Goal: Task Accomplishment & Management: Complete application form

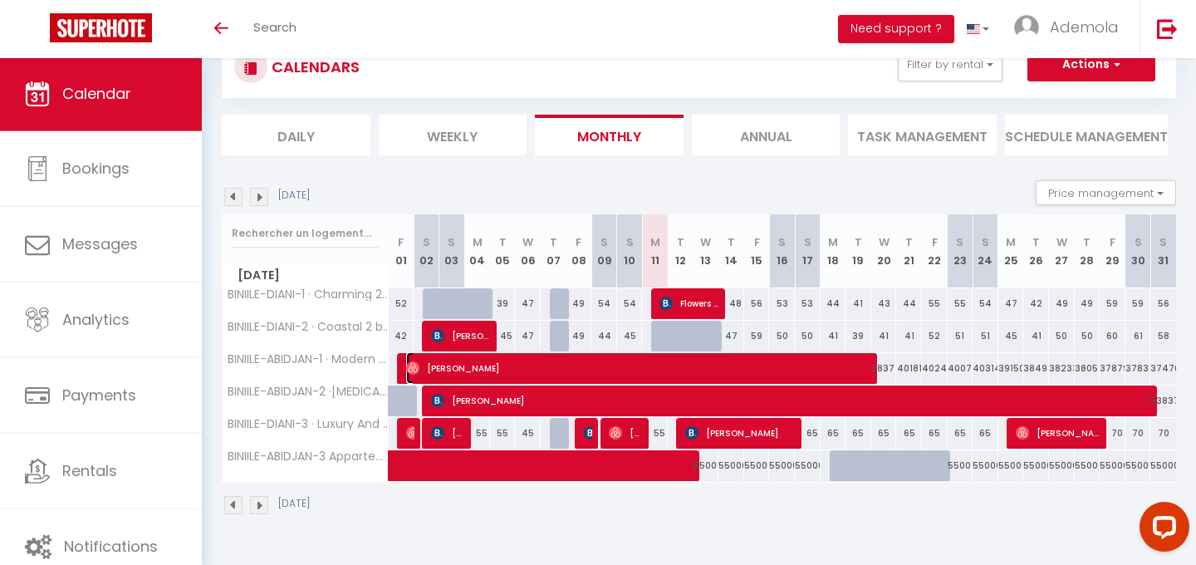
click at [551, 368] on span "[PERSON_NAME]" at bounding box center [642, 368] width 472 height 32
select select "OK"
select select "32469"
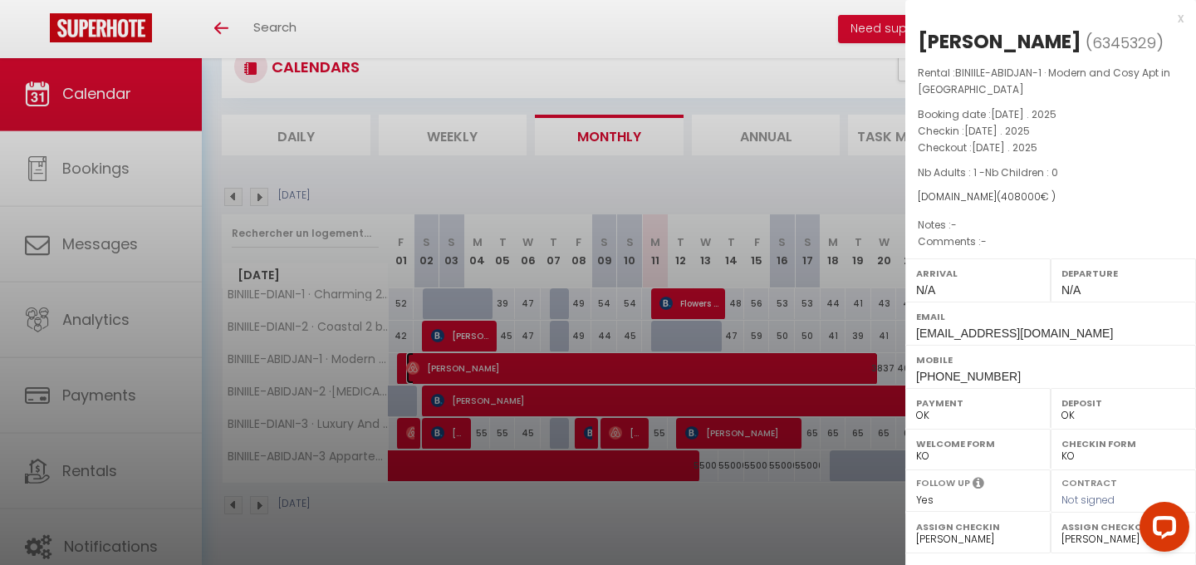
scroll to position [253, 0]
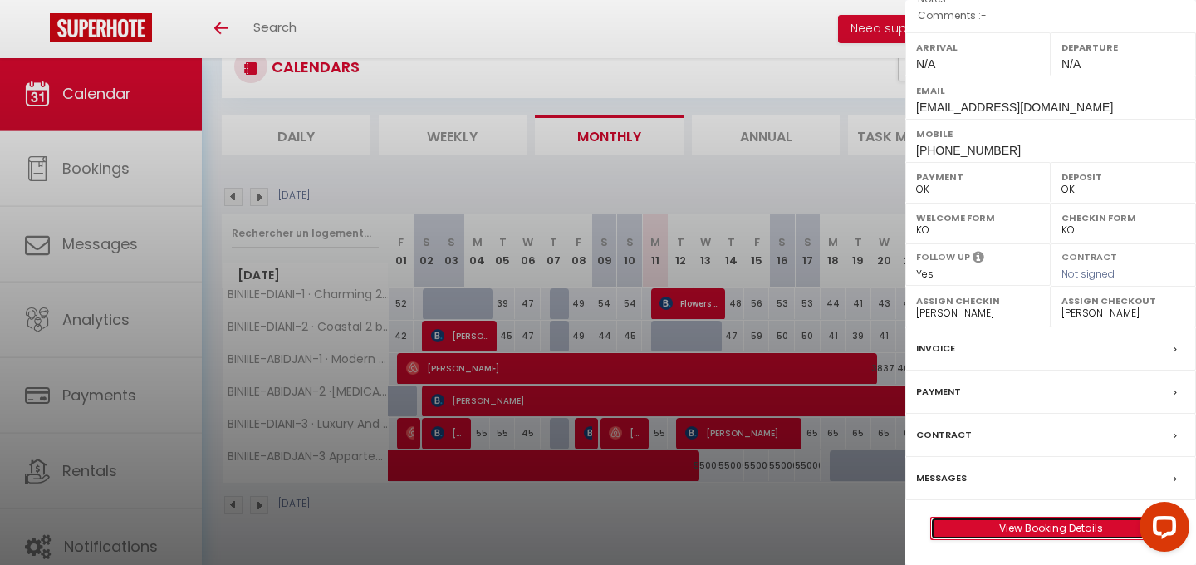
click at [1001, 528] on link "View Booking Details" at bounding box center [1050, 529] width 239 height 22
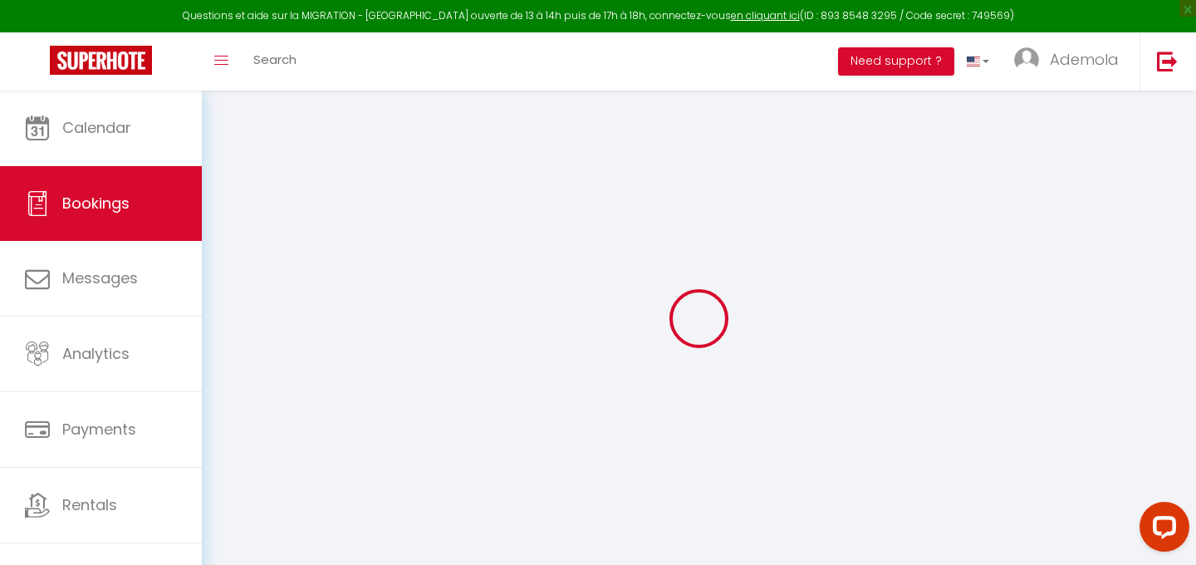
type input "[PERSON_NAME]"
type input "Goumissi"
type input "[EMAIL_ADDRESS][DOMAIN_NAME]"
type input "[PHONE_NUMBER]"
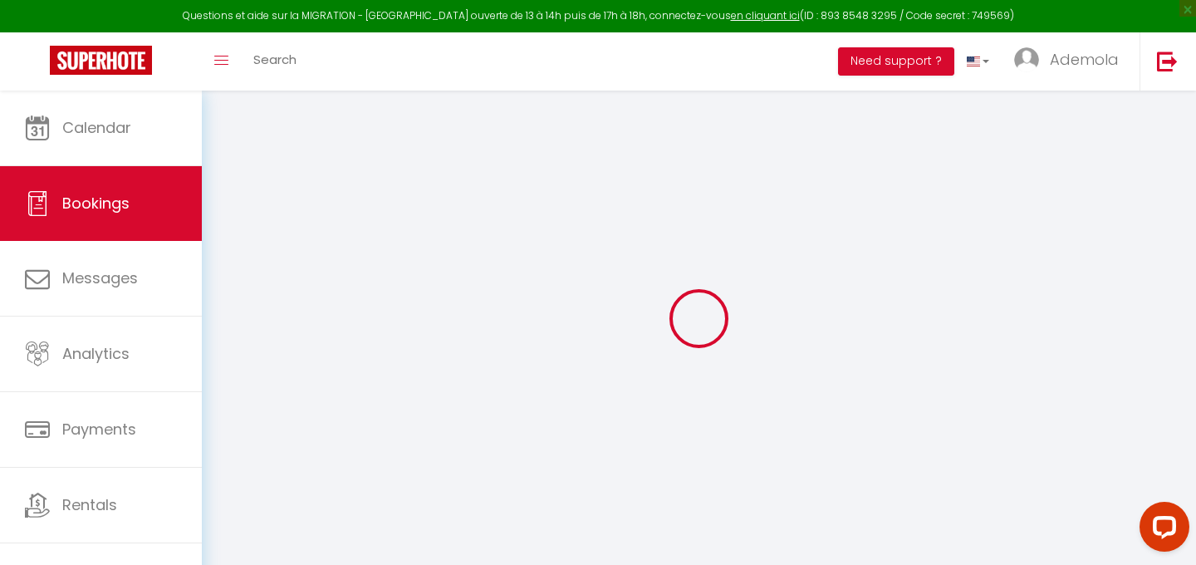
type input "92110"
type input "[STREET_ADDRESS][PERSON_NAME]"
type input "Clichy"
select select "FR"
select select "49374"
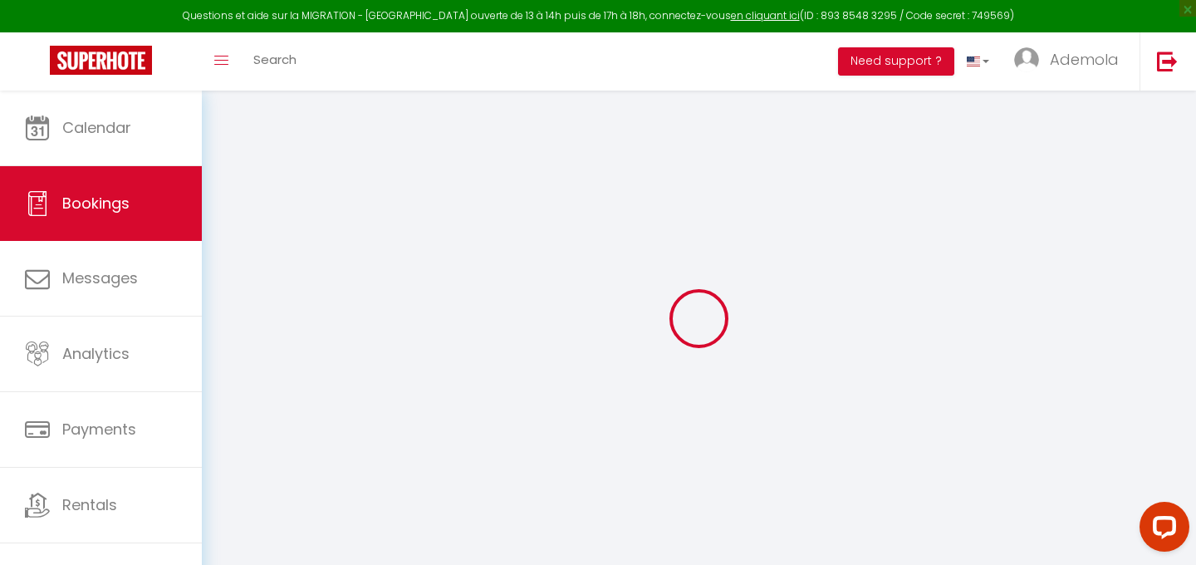
select select "1"
select select
type input "1"
select select "12"
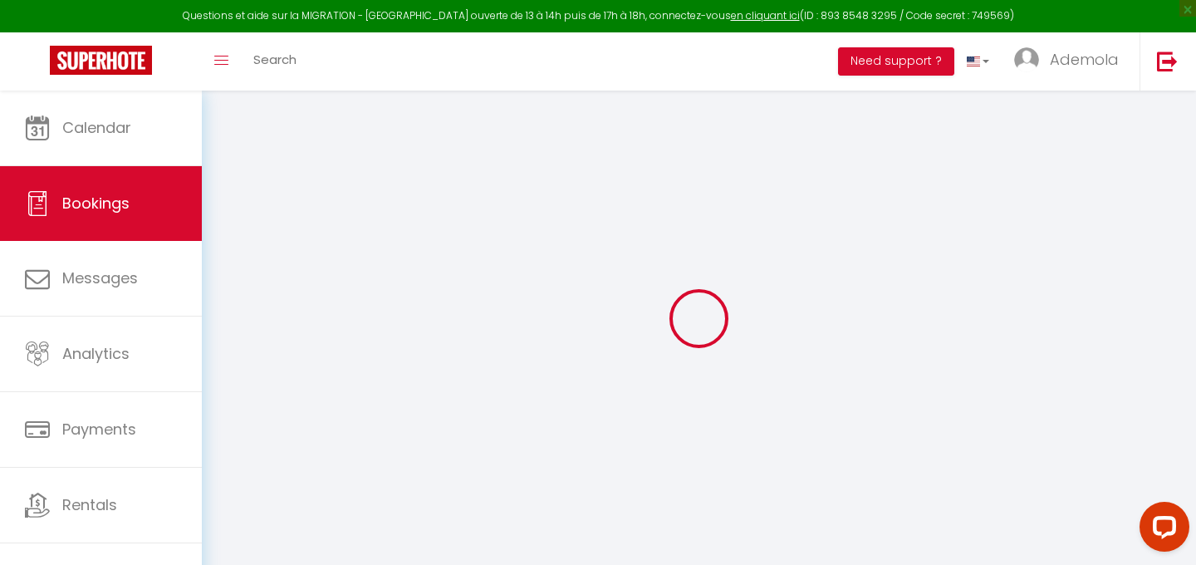
select select
type input "408000"
checkbox input "false"
type input "408000"
select select "1"
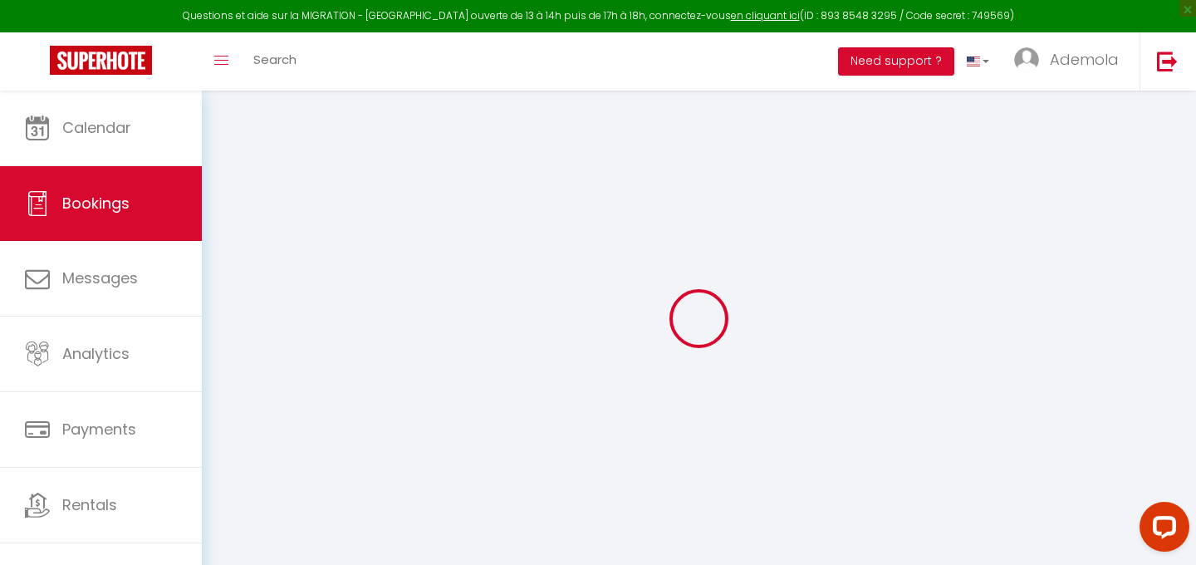
type input "15000"
type input "6000"
type input "0"
select select
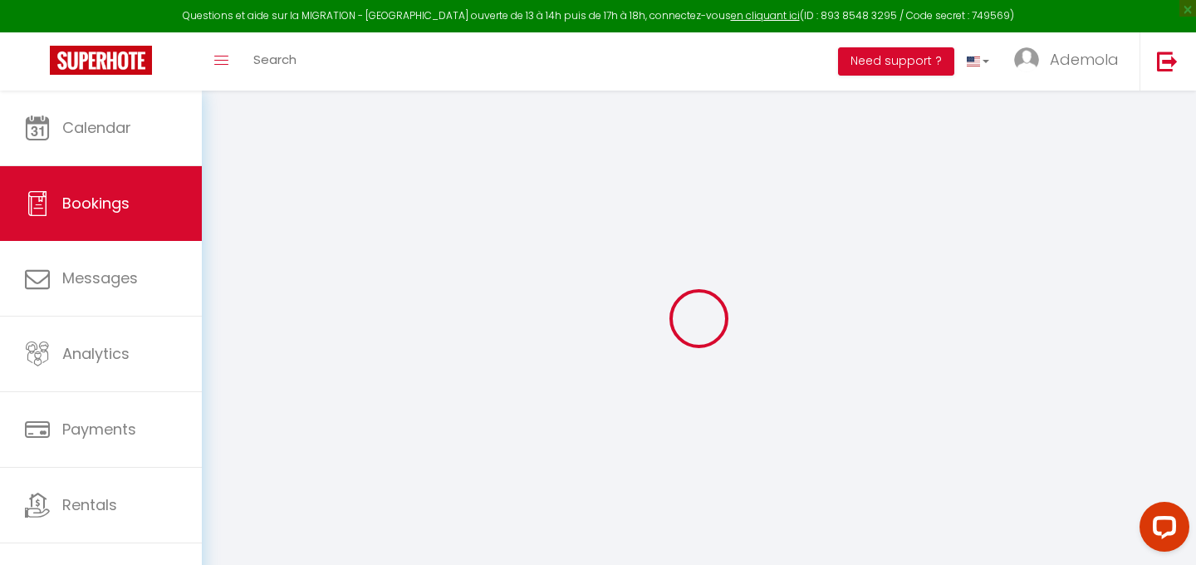
select select "15"
checkbox input "false"
select index
select select
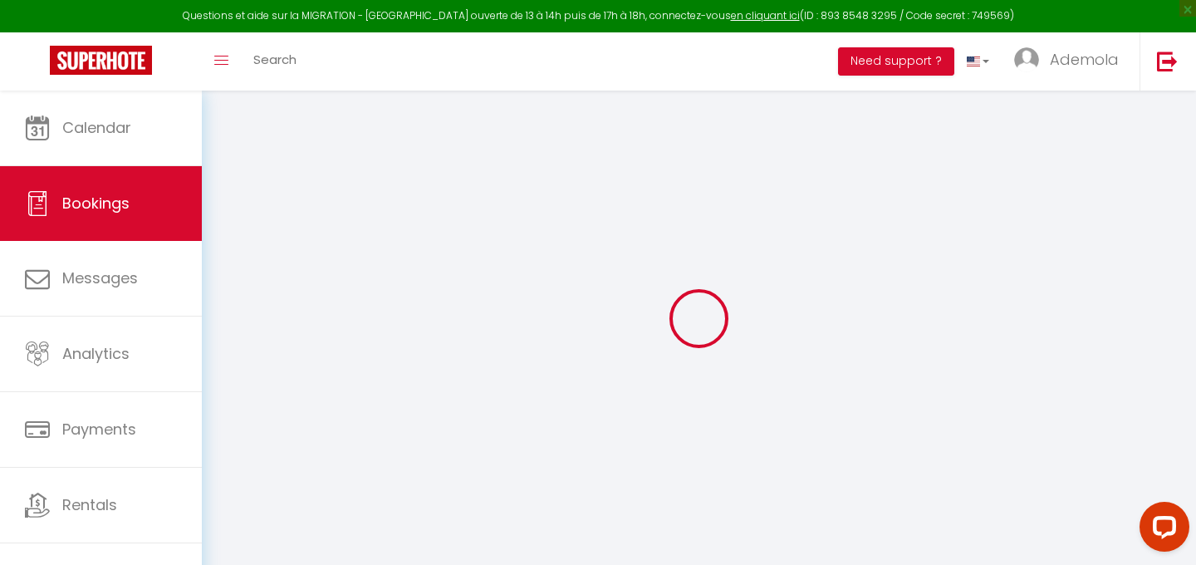
checkbox input "false"
select index
select select
checkbox input "false"
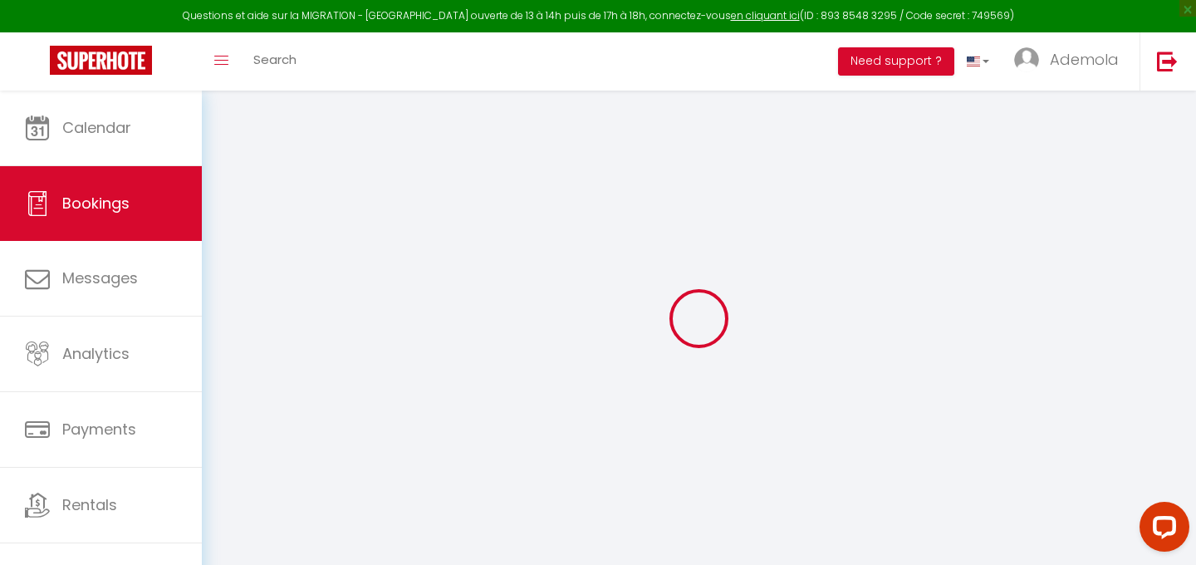
select index
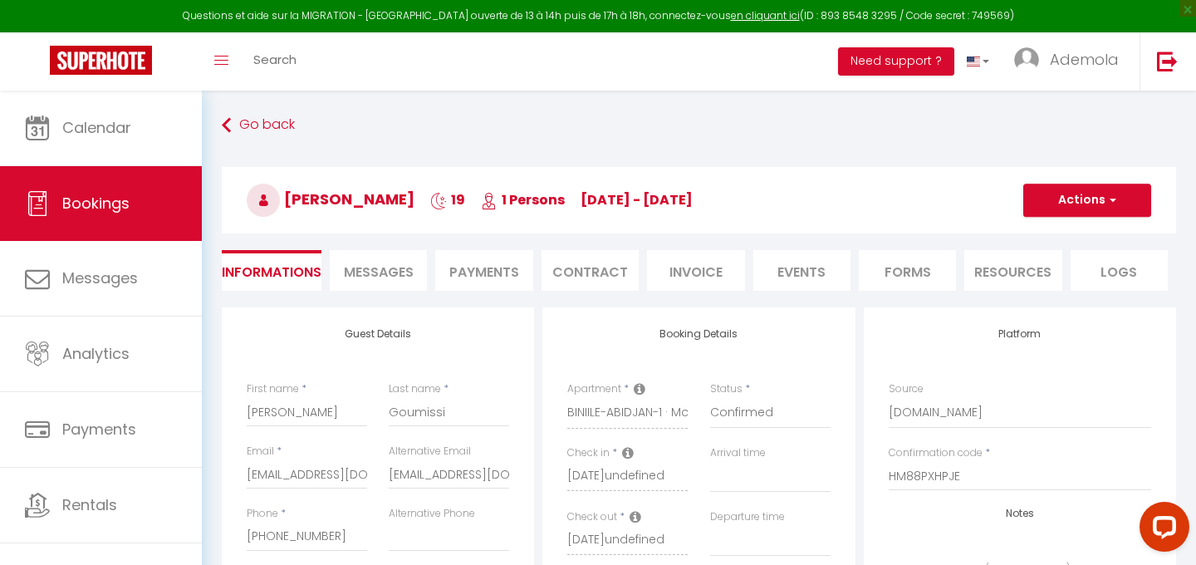
select select
checkbox input "false"
select index
checkbox input "false"
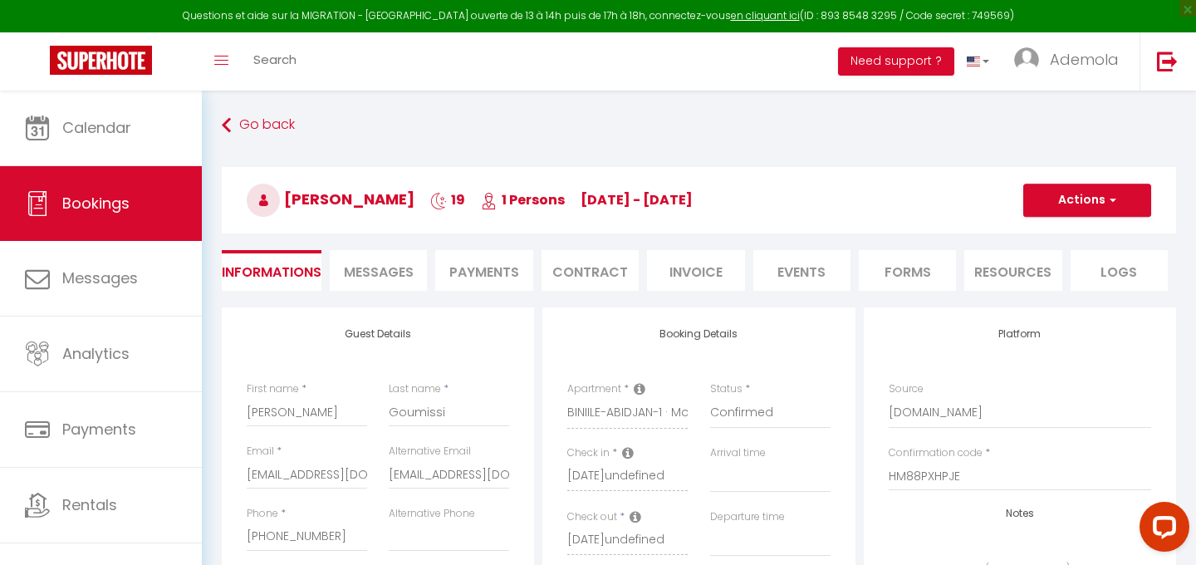
select index
select select
click at [1113, 195] on span "button" at bounding box center [1111, 200] width 10 height 15
click at [1044, 254] on link "Duplicate" at bounding box center [1070, 259] width 131 height 22
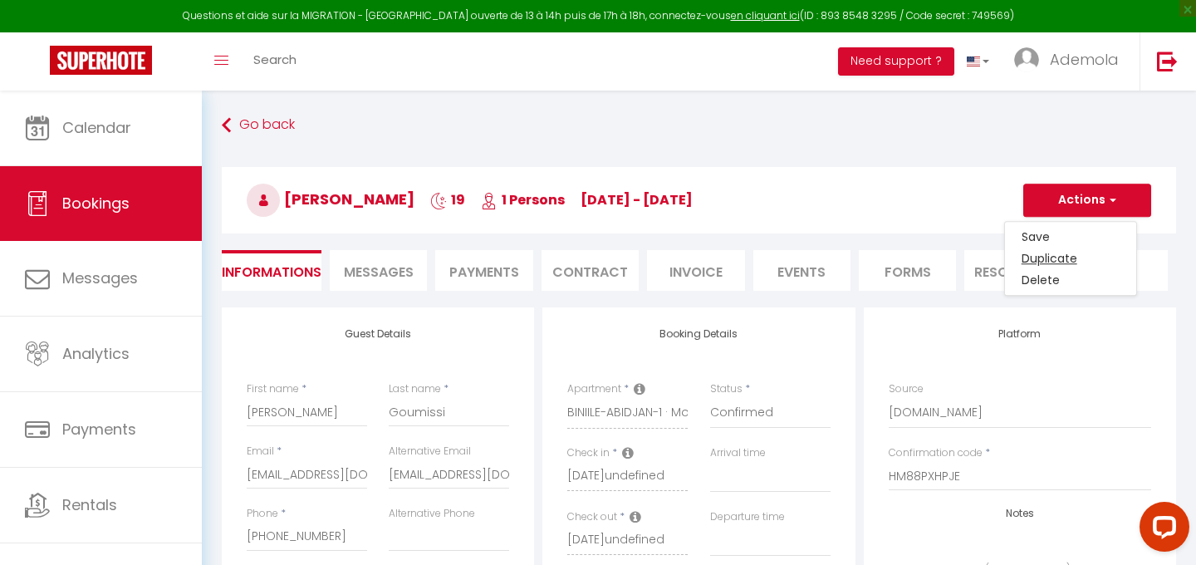
select select
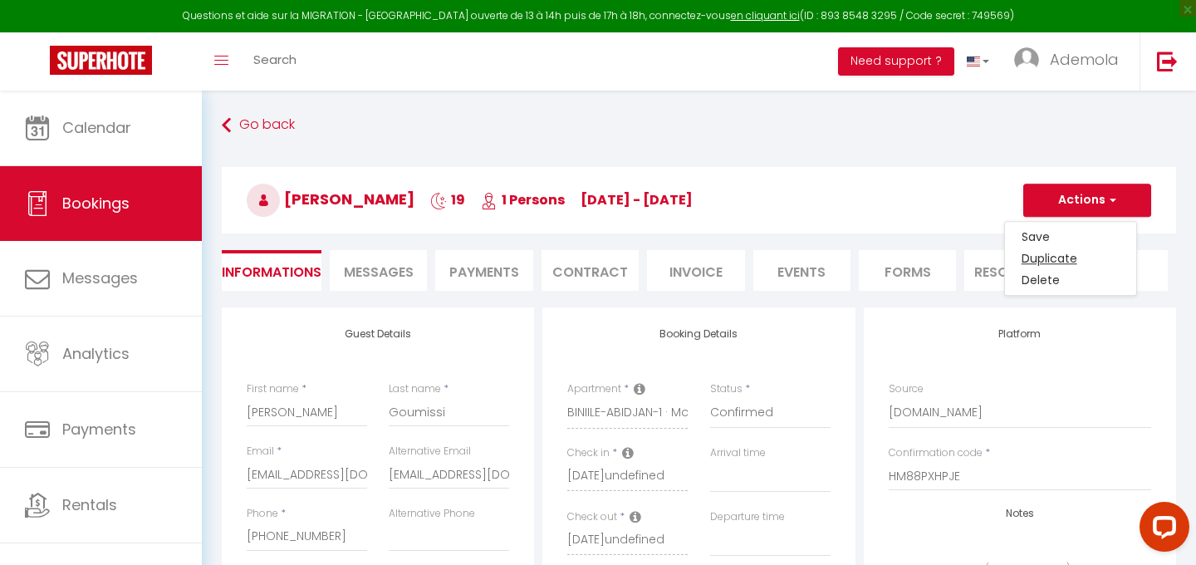
select select
checkbox input "false"
type input "Invalid Dateundefined"
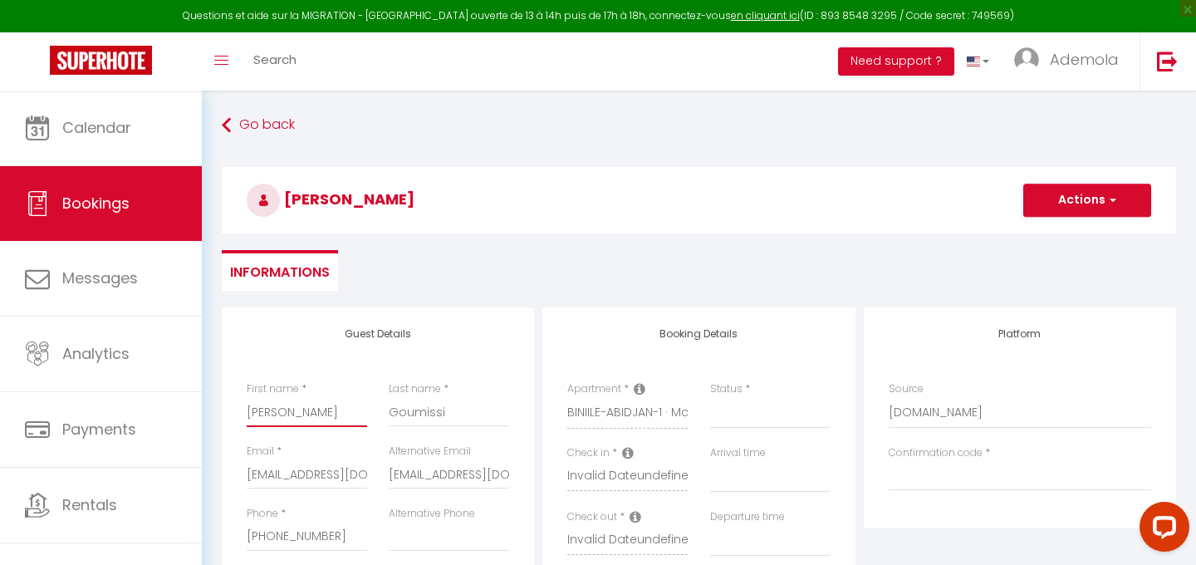
click at [293, 415] on input "[PERSON_NAME]" at bounding box center [307, 412] width 120 height 30
paste input "[PERSON_NAME]"
type input "[PERSON_NAME]"
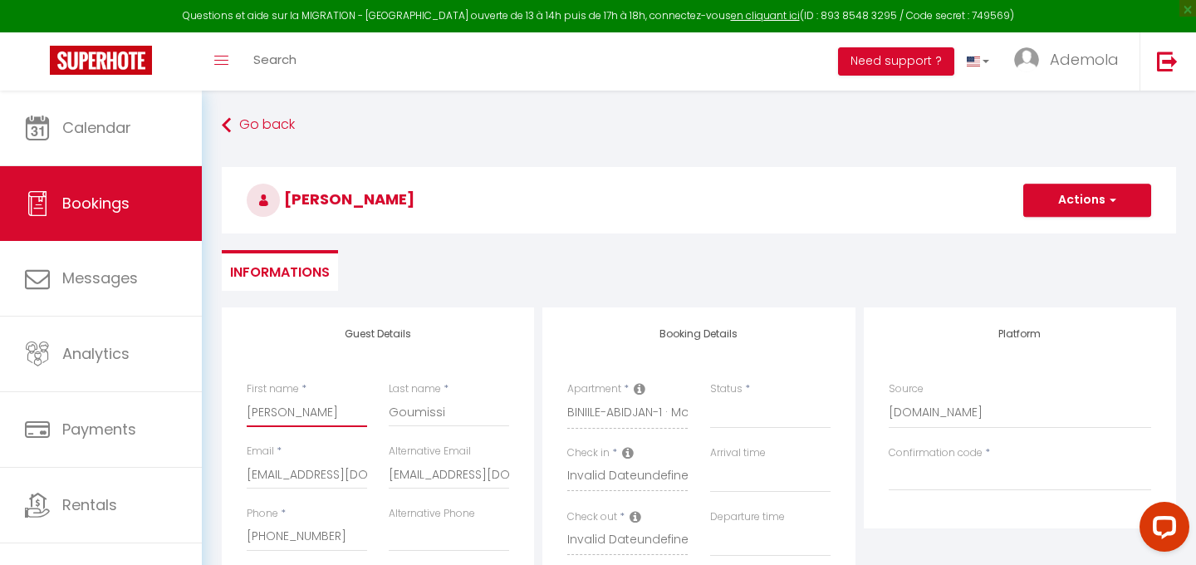
select select
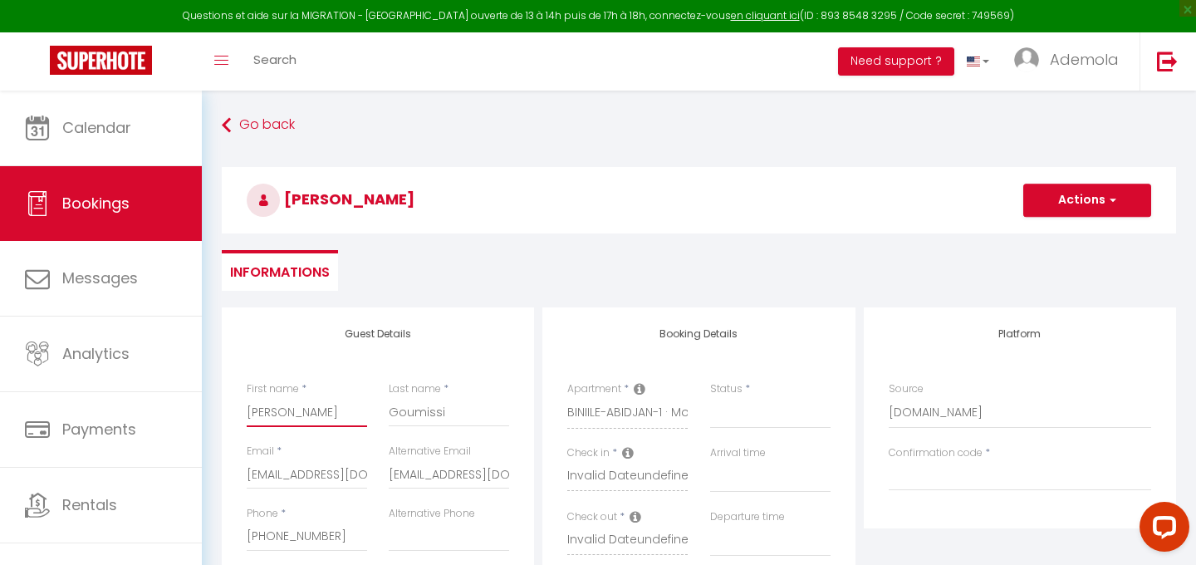
select select
checkbox input "false"
type input "[PERSON_NAME]"
click at [418, 407] on input "Goumissi" at bounding box center [449, 412] width 120 height 30
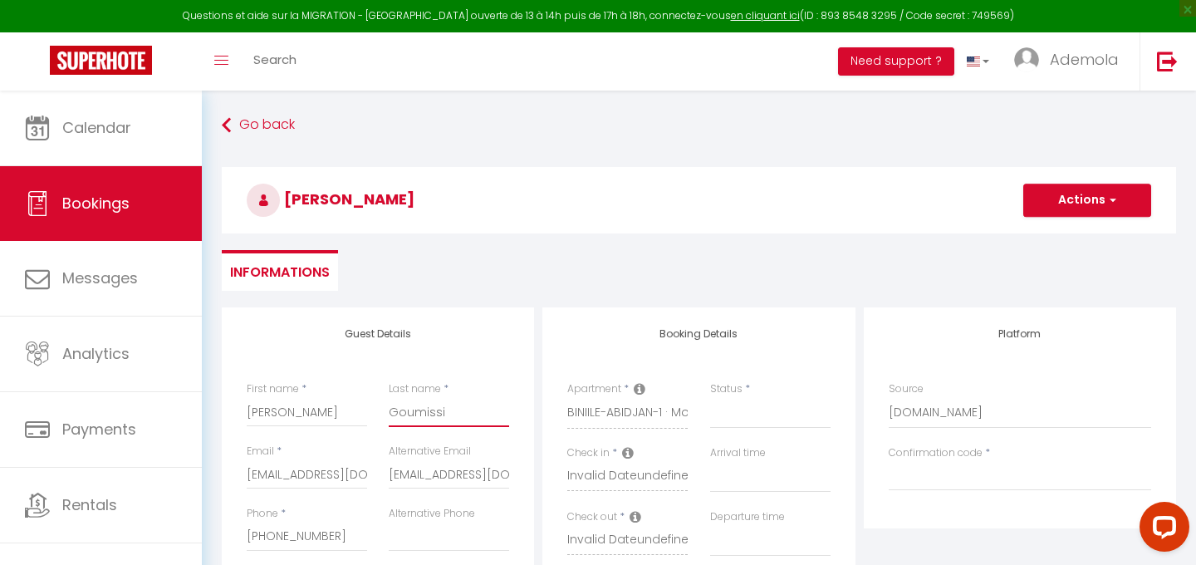
click at [418, 407] on input "Goumissi" at bounding box center [449, 412] width 120 height 30
paste input "[PERSON_NAME]"
type input "[PERSON_NAME]"
select select
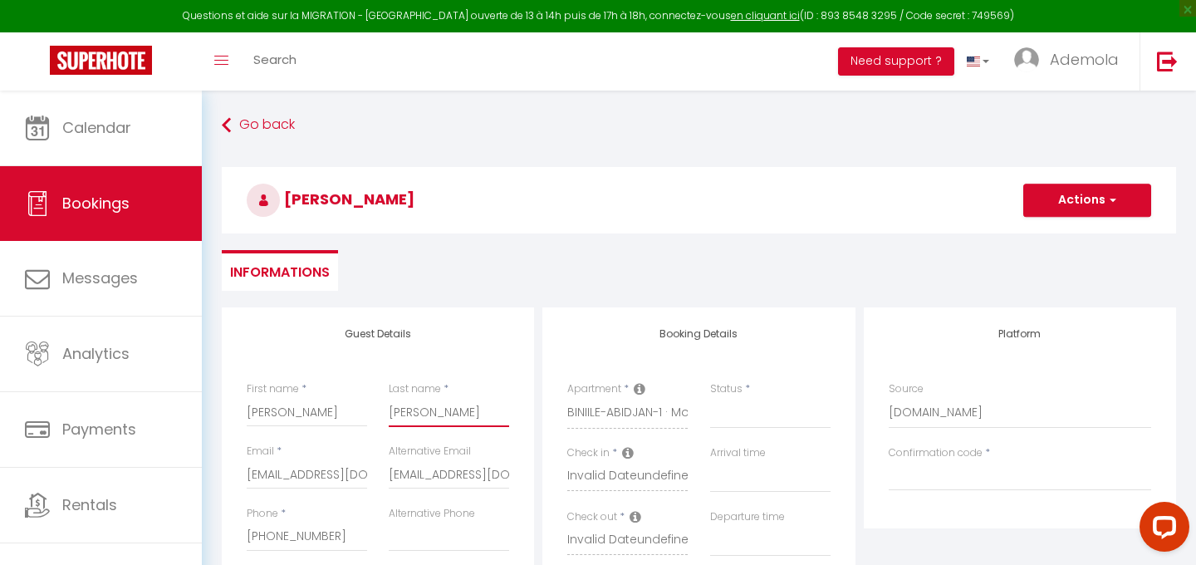
select select
checkbox input "false"
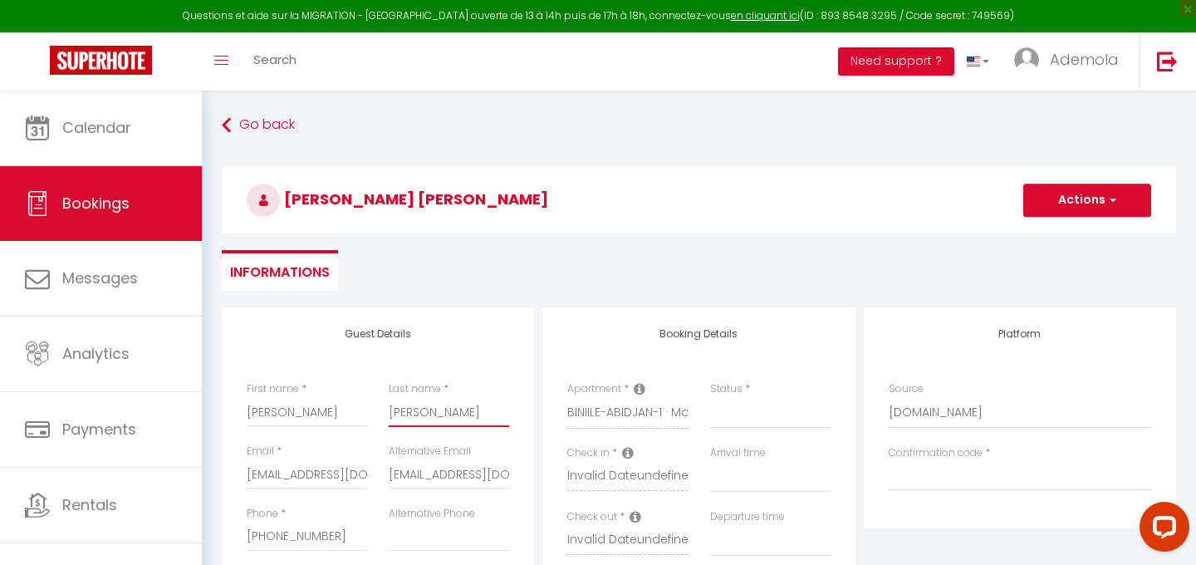
click at [428, 413] on input "[PERSON_NAME]" at bounding box center [449, 412] width 120 height 30
type input "Adonsou"
select select
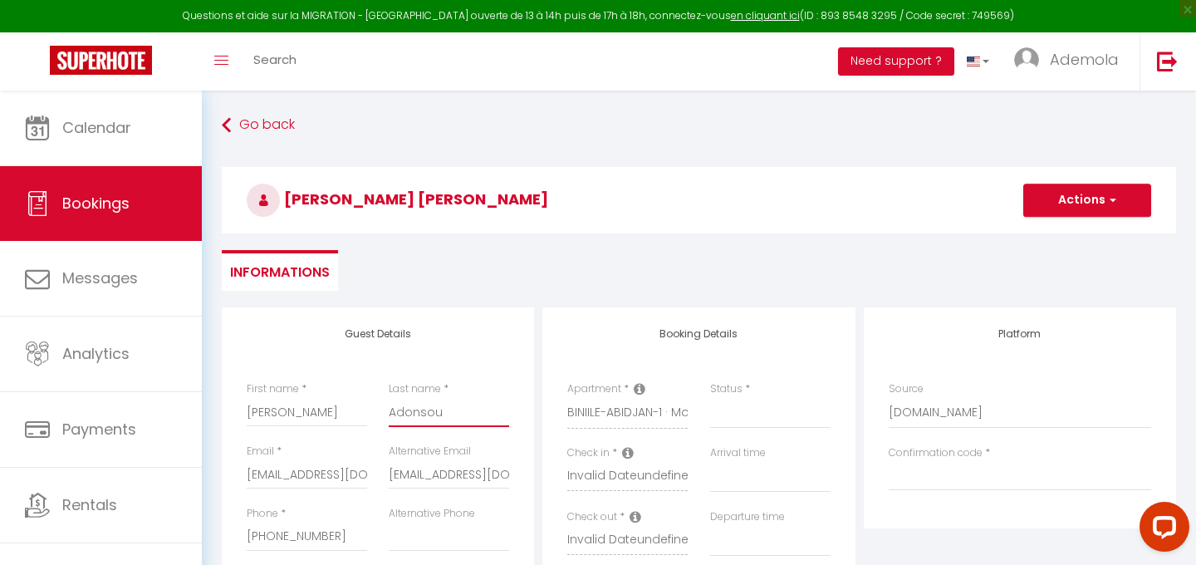
select select
checkbox input "false"
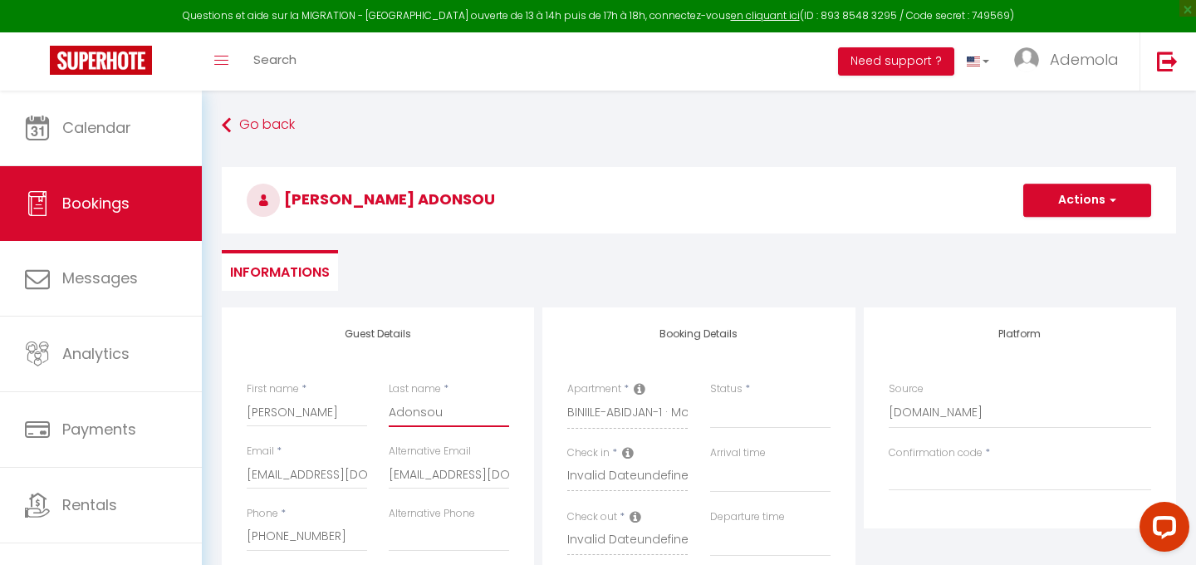
type input "Adonsou"
click at [337, 410] on input "[PERSON_NAME]" at bounding box center [307, 412] width 120 height 30
type input "[PERSON_NAME]"
select select
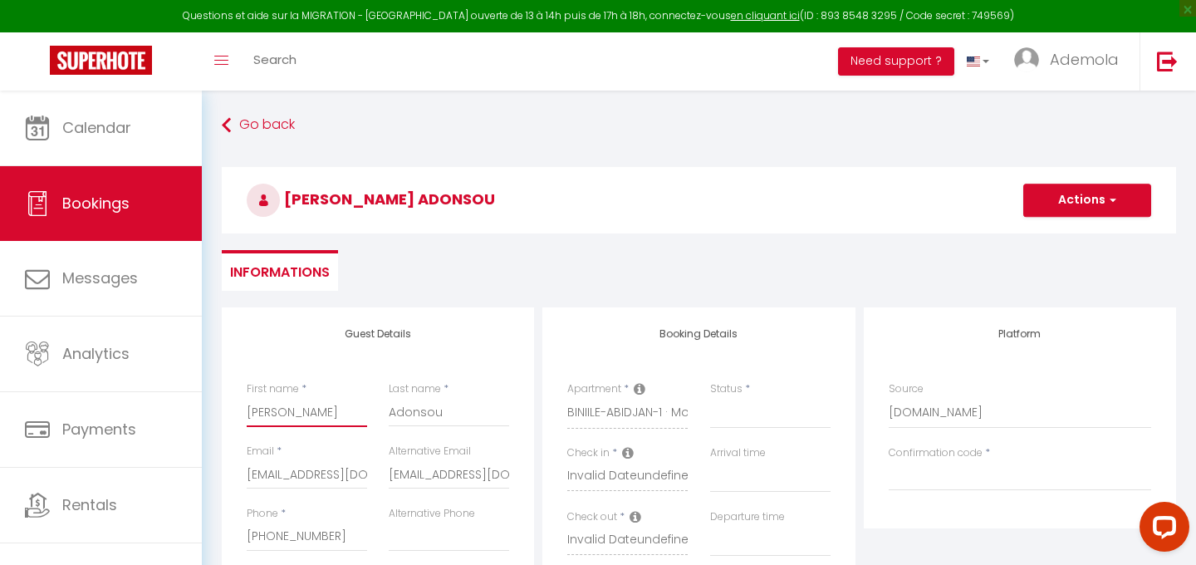
select select
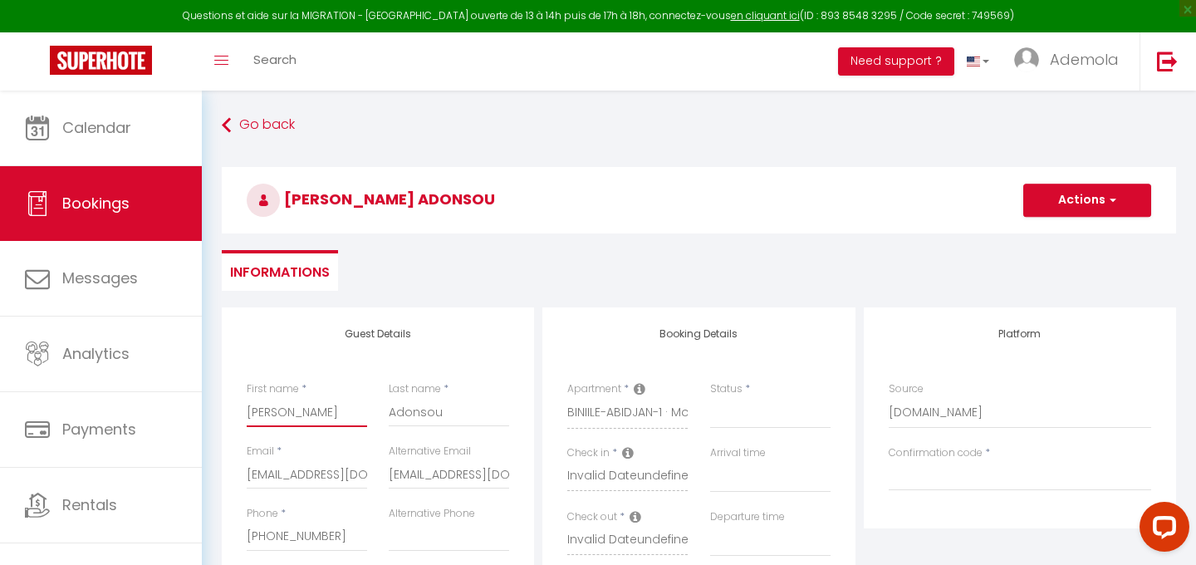
checkbox input "false"
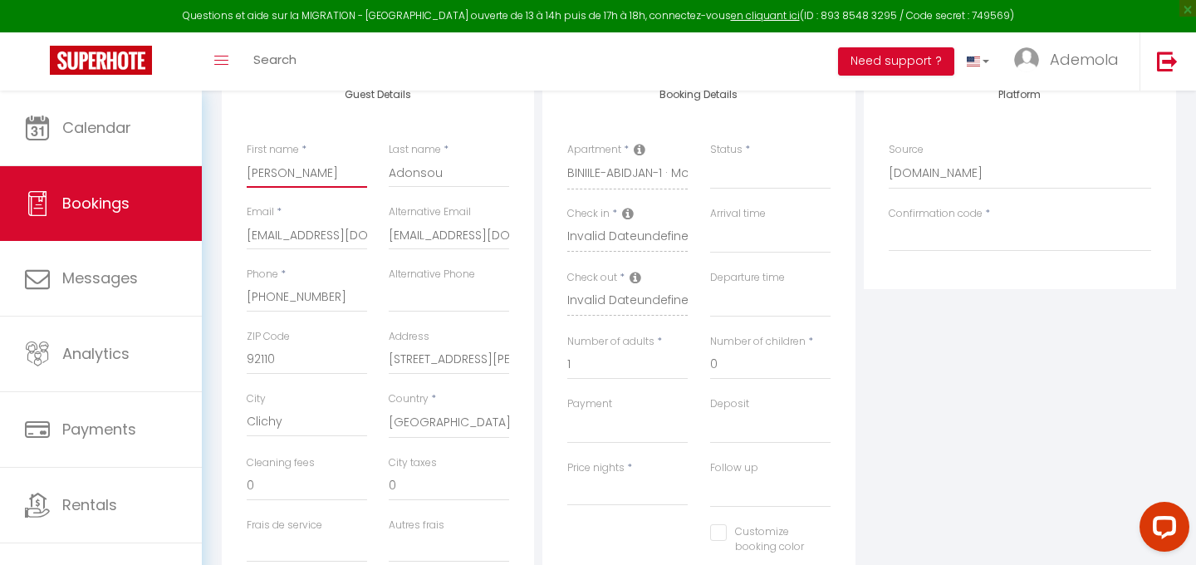
scroll to position [242, 0]
type input "[PERSON_NAME]"
click at [923, 168] on select "Direct [DOMAIN_NAME] [DOMAIN_NAME] Chalet montagne Expedia Gite de [GEOGRAPHIC_…" at bounding box center [1020, 171] width 263 height 32
select select "54"
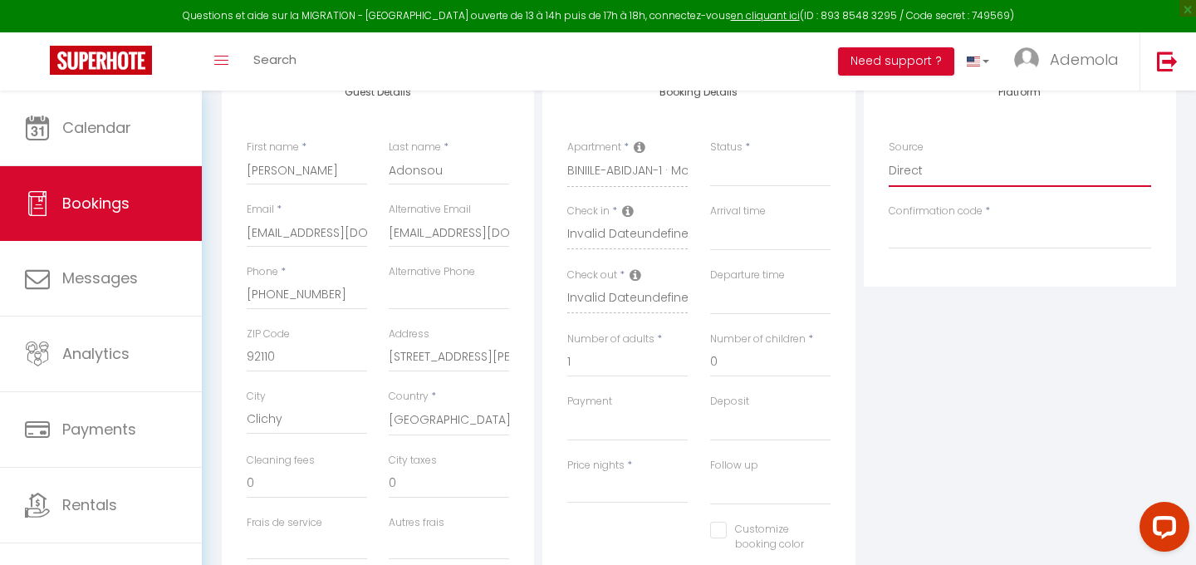
select select
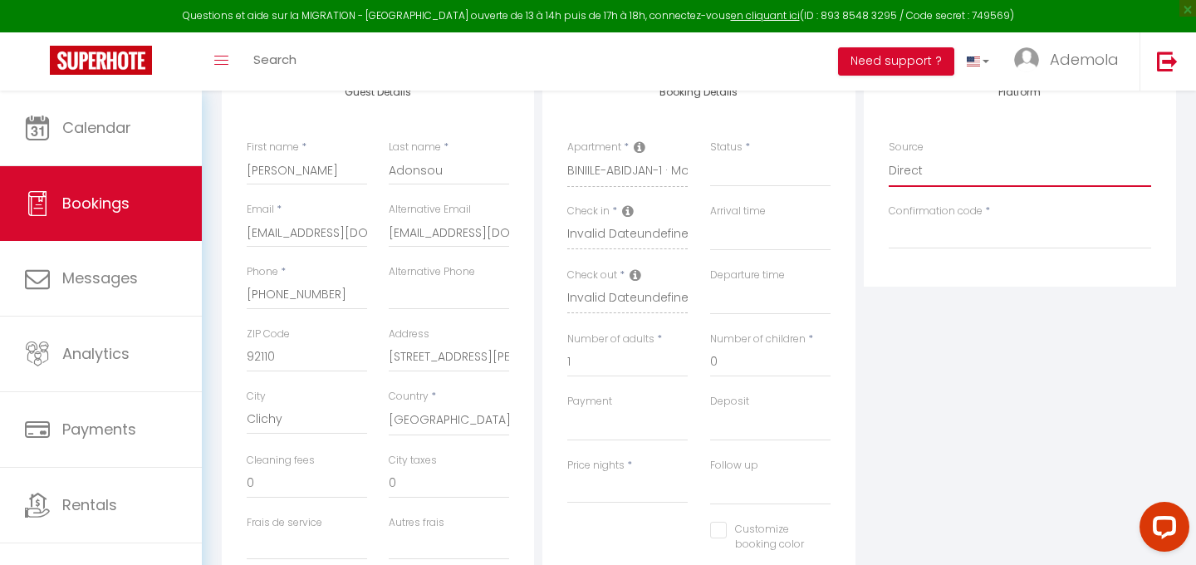
select select
checkbox input "false"
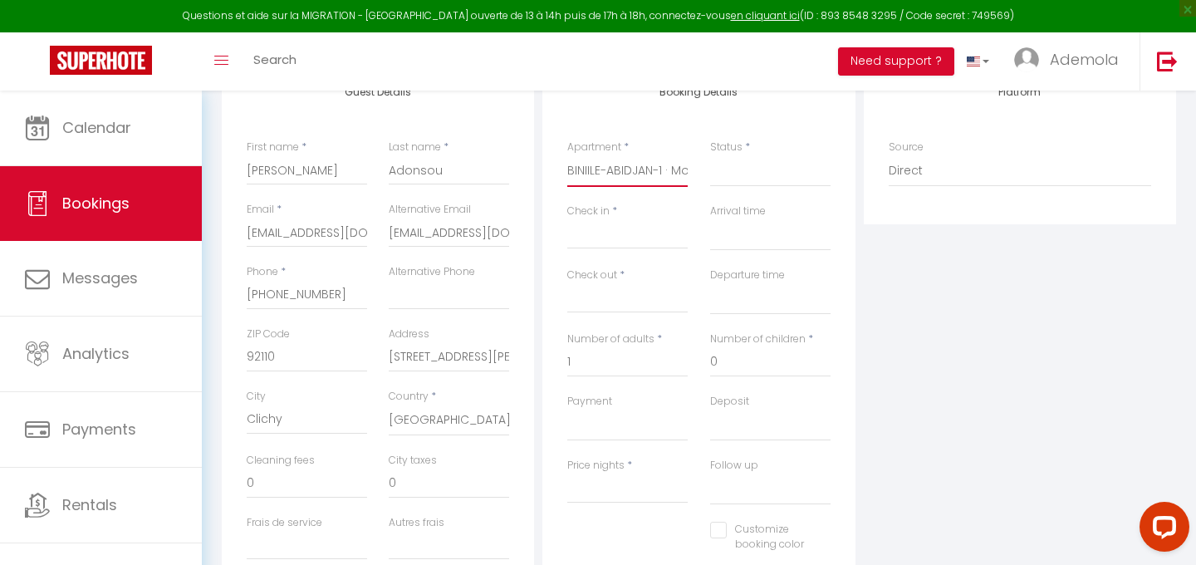
click at [669, 169] on select "BINIILE-DIANI-2 · Coastal 2 bedroom in [GEOGRAPHIC_DATA]-DIANI-3 · Luxury And S…" at bounding box center [627, 171] width 120 height 32
select select "75217"
select select
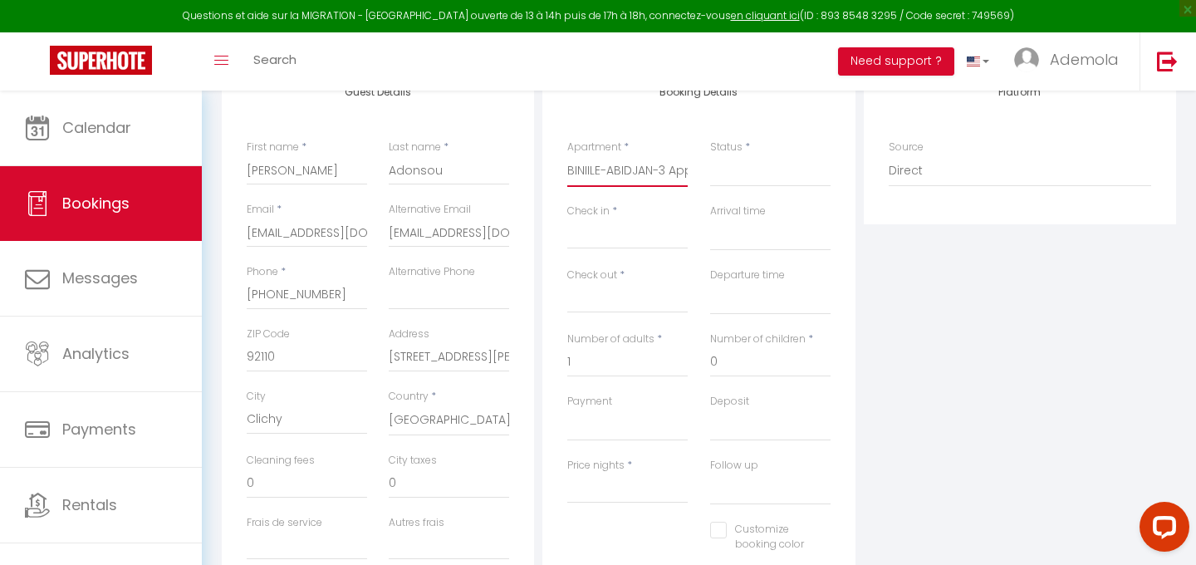
select select
type input "0"
select select
checkbox input "false"
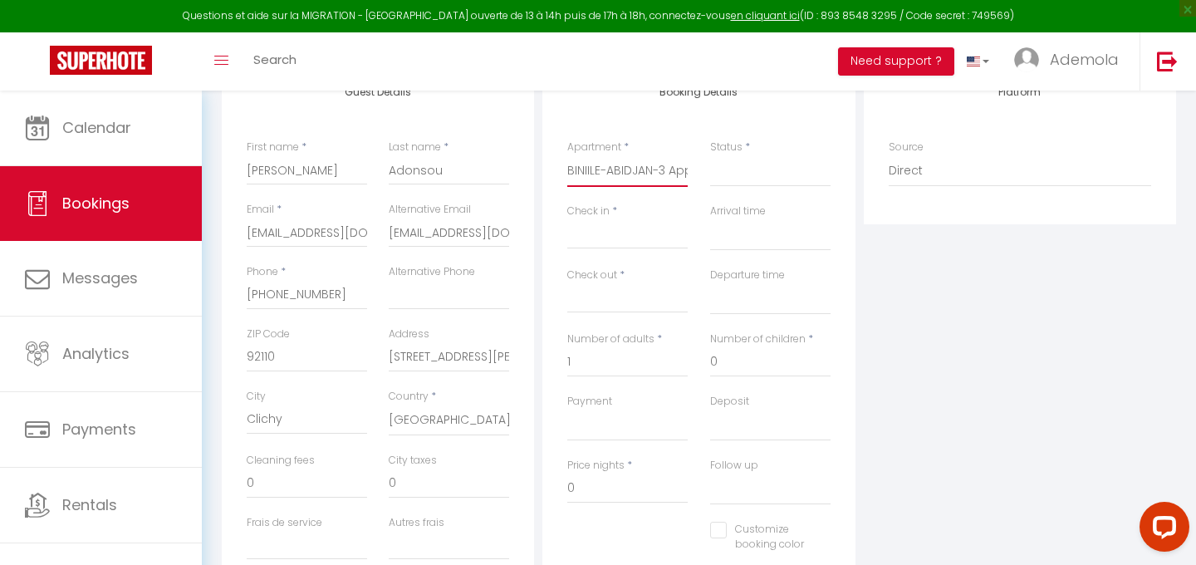
select select
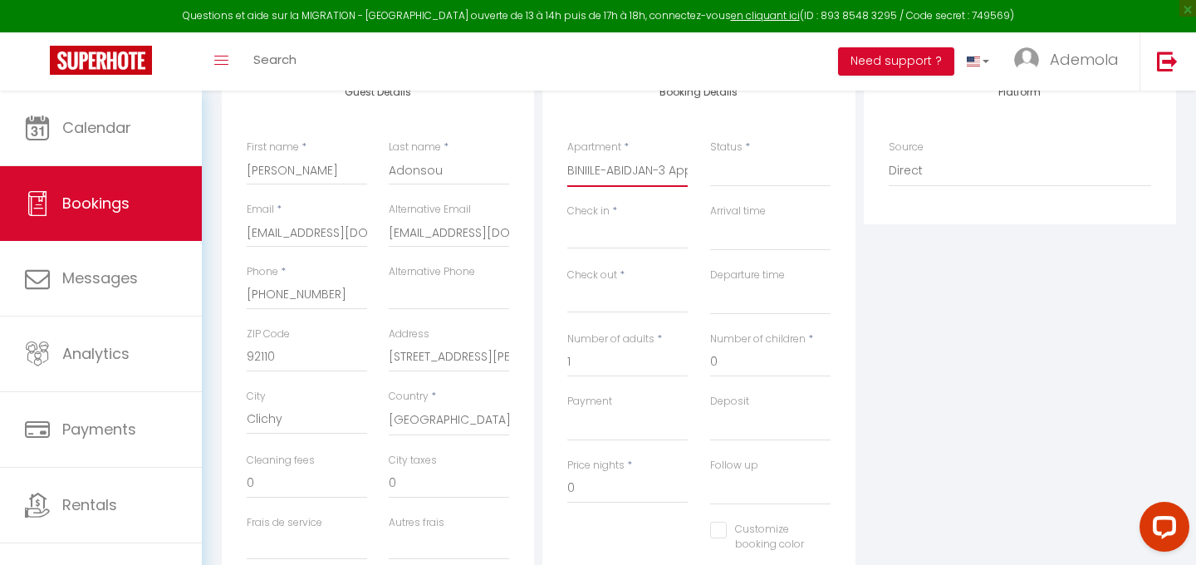
select select
checkbox input "false"
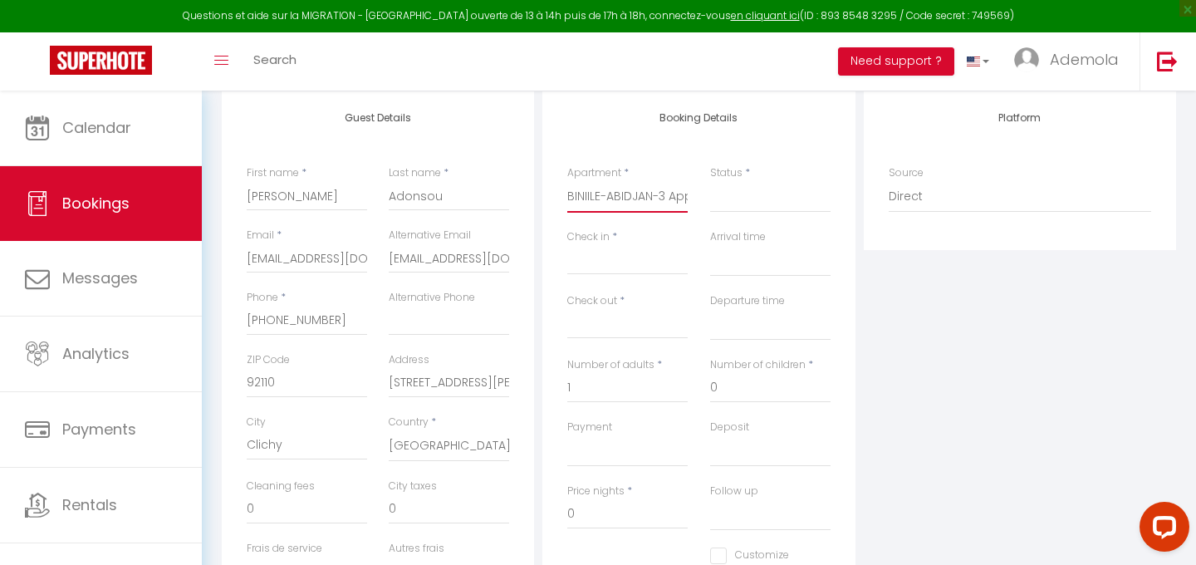
scroll to position [206, 0]
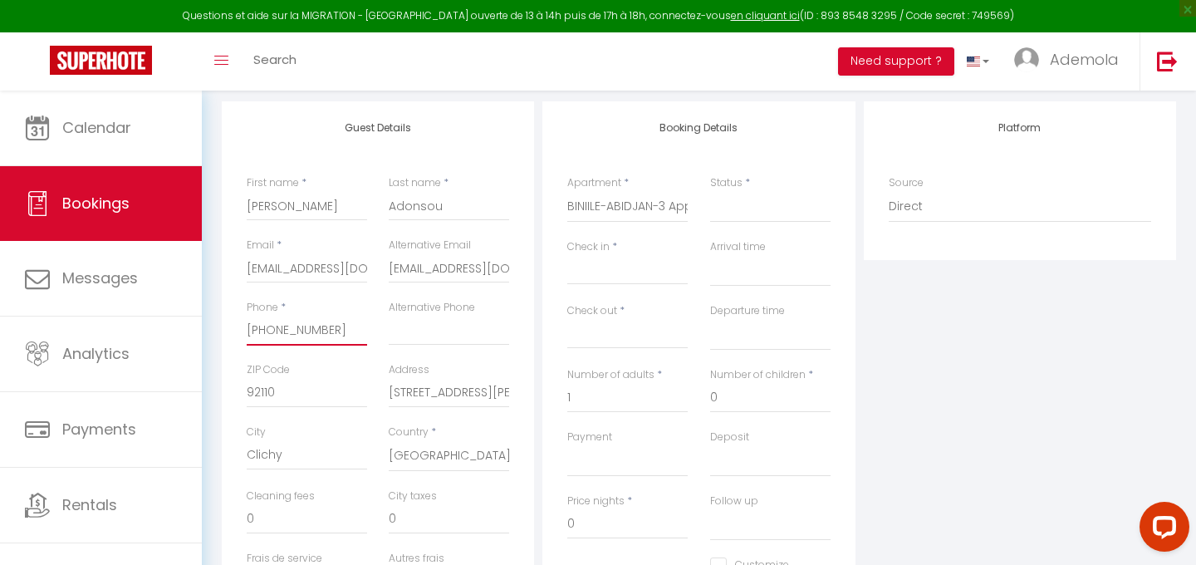
click at [307, 331] on input "[PHONE_NUMBER]" at bounding box center [307, 331] width 120 height 30
select select
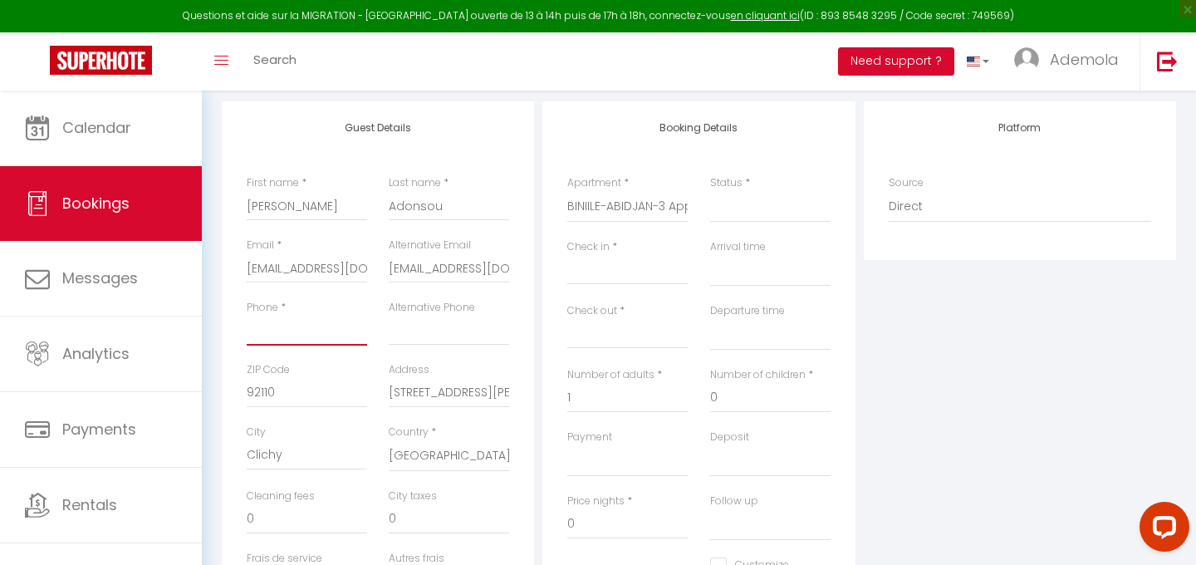
select select
checkbox input "false"
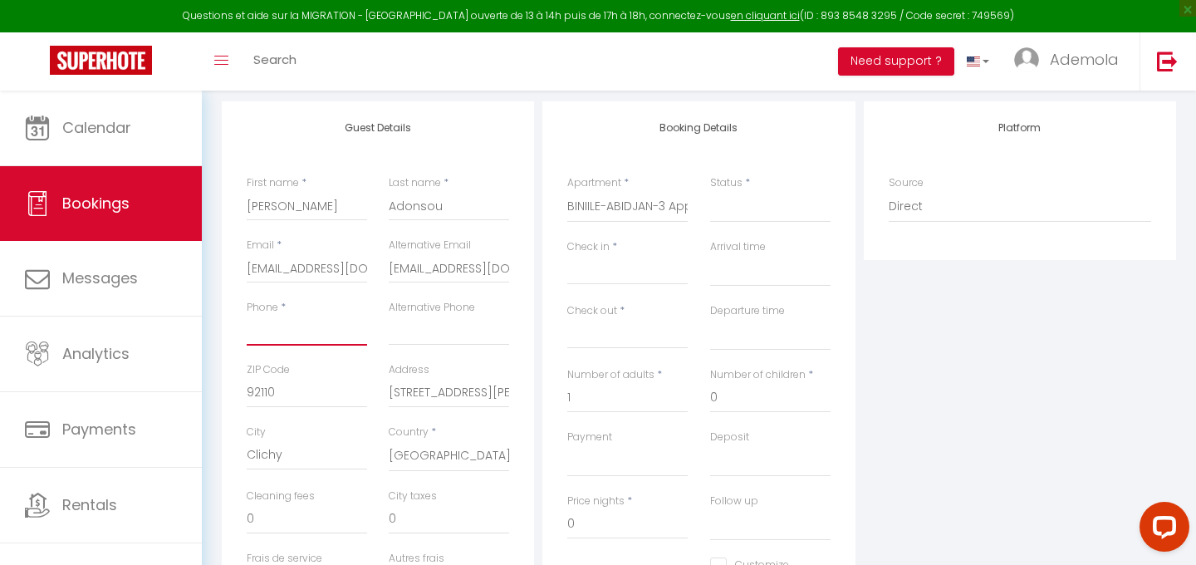
paste input "[PHONE_NUMBER]‬"
type input "[PHONE_NUMBER]‬"
select select
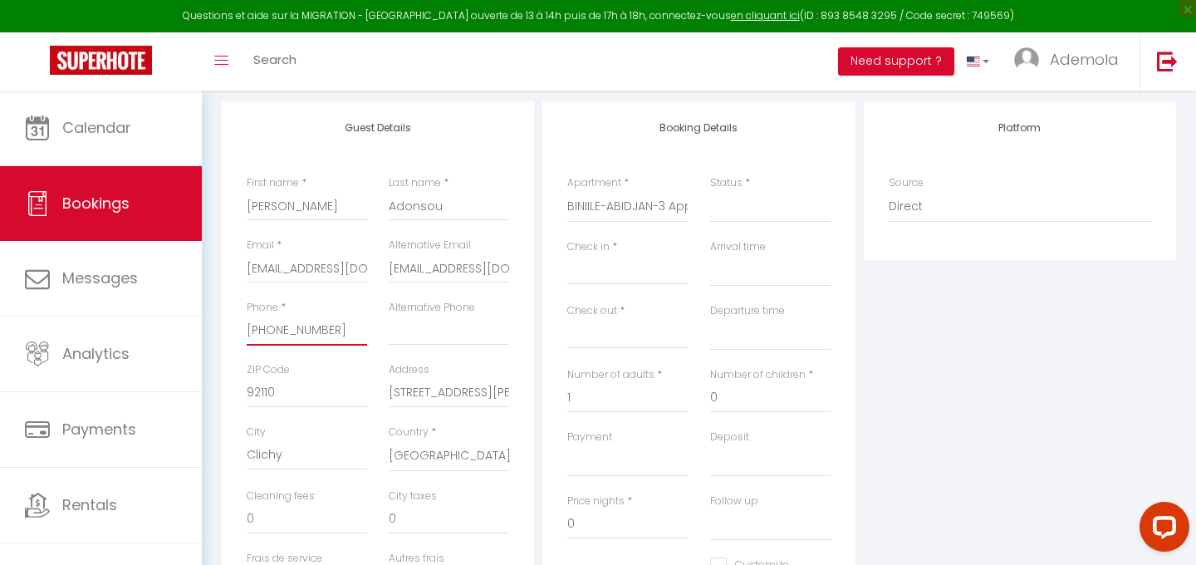
select select
checkbox input "false"
click at [261, 327] on input "[PHONE_NUMBER]‬" at bounding box center [307, 331] width 120 height 30
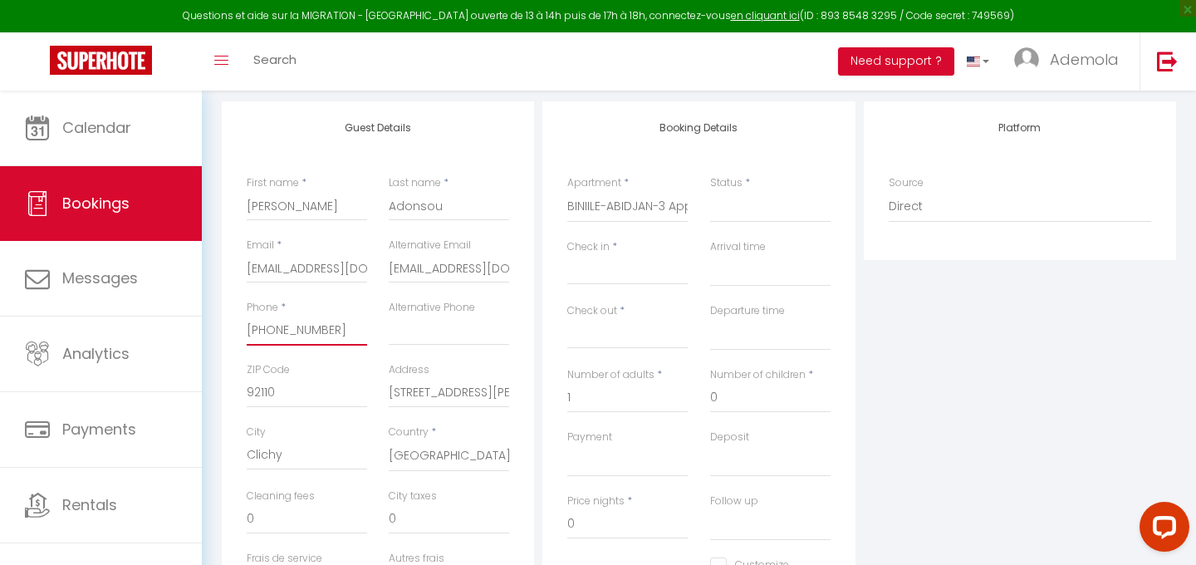
type input "[PHONE_NUMBER]‬"
select select
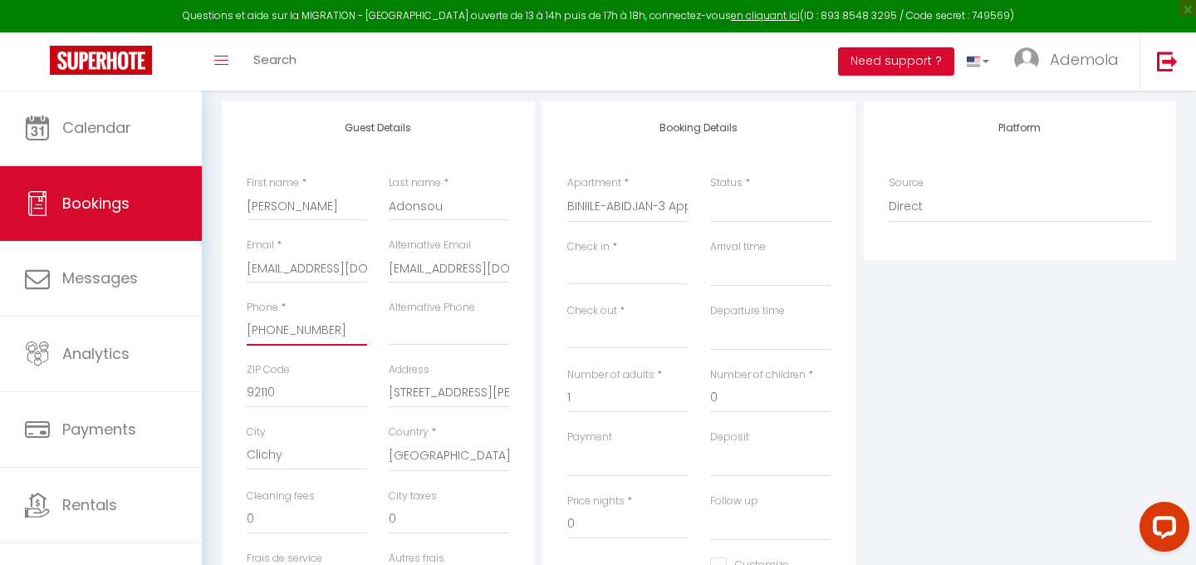
select select
checkbox input "false"
click at [286, 330] on input "[PHONE_NUMBER]‬" at bounding box center [307, 331] width 120 height 30
type input "[PHONE_NUMBER]‬"
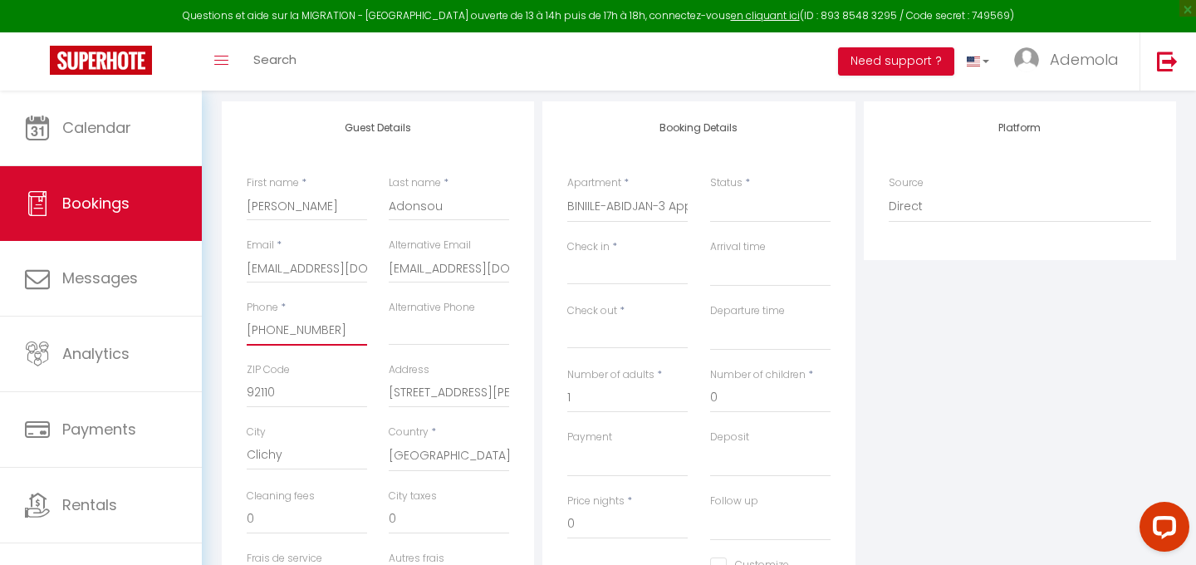
select select
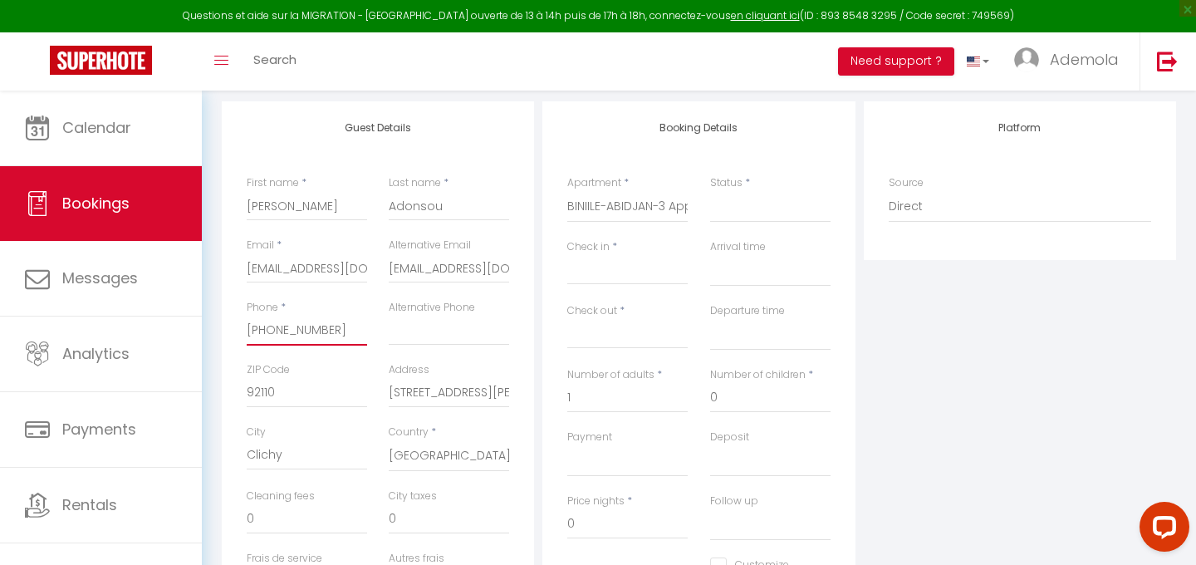
select select
checkbox input "false"
click at [306, 330] on input "[PHONE_NUMBER]‬" at bounding box center [307, 331] width 120 height 30
type input "[PHONE_NUMBER]‬"
select select
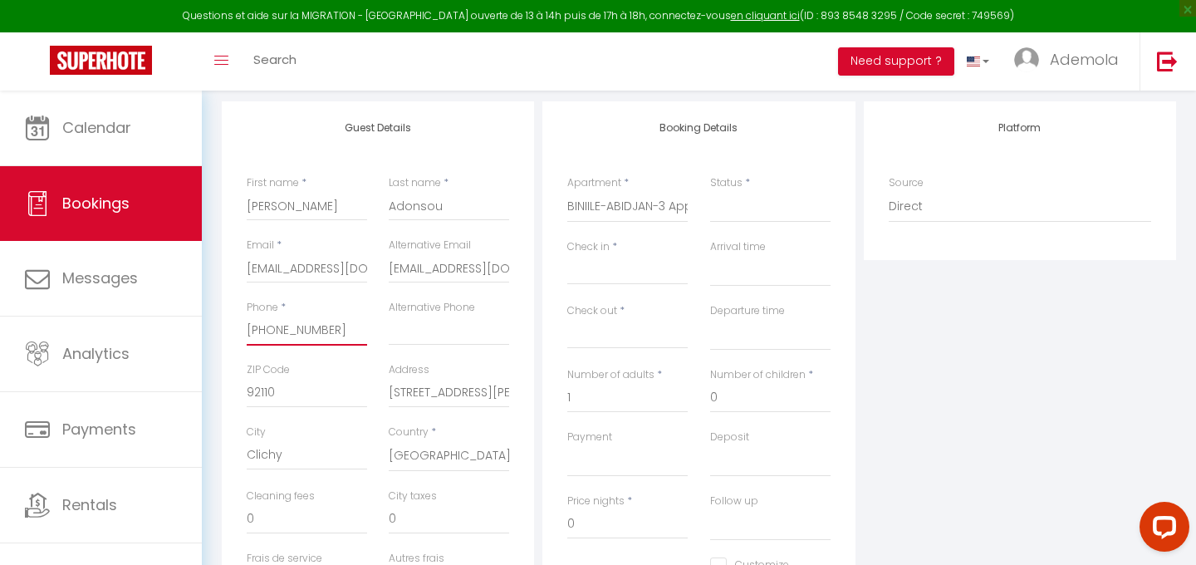
select select
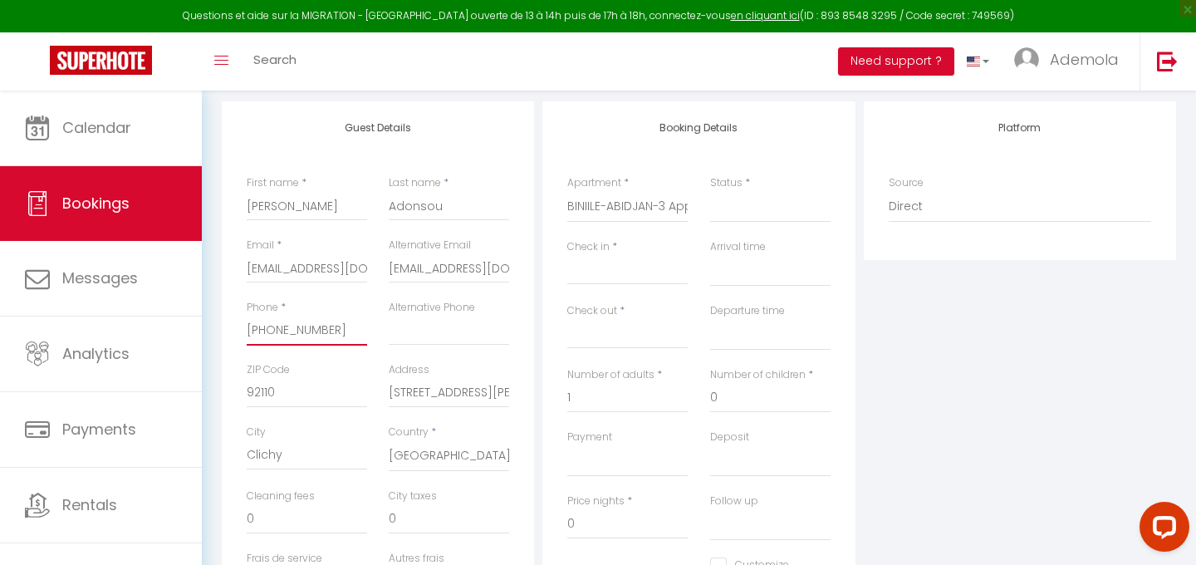
checkbox input "false"
type input "[PHONE_NUMBER]‬"
click at [595, 274] on input "Check in" at bounding box center [627, 272] width 120 height 22
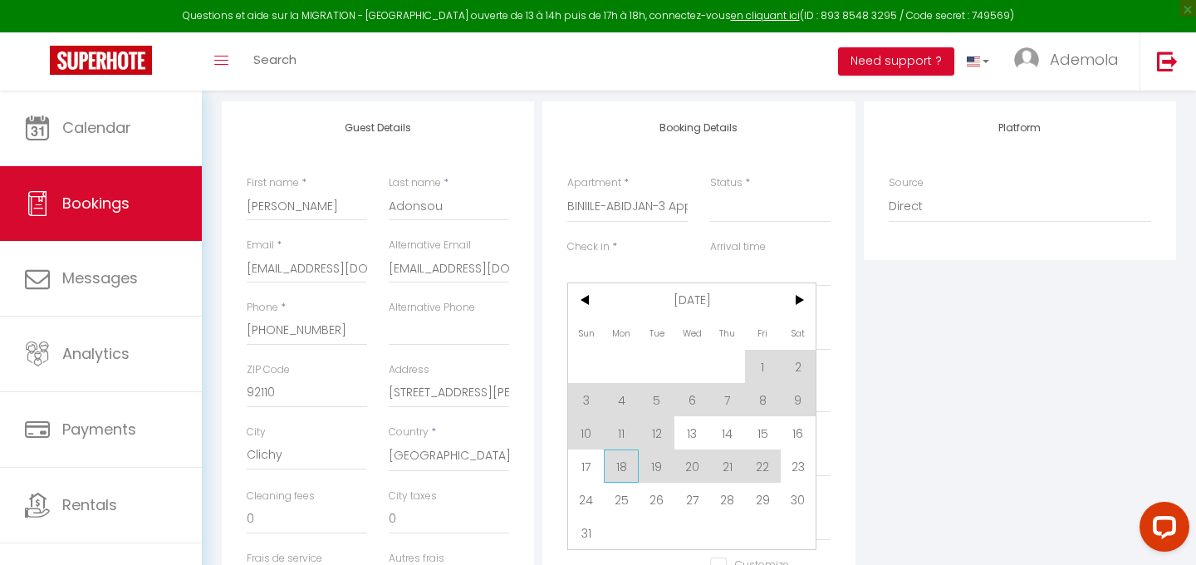
click at [626, 464] on span "18" at bounding box center [622, 465] width 36 height 33
select select
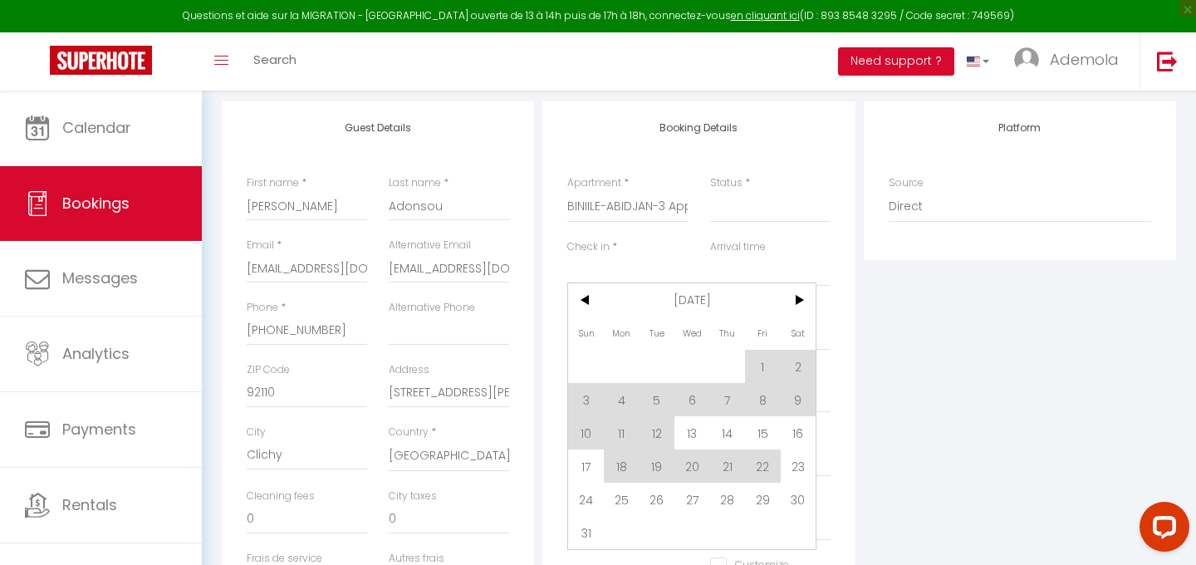
select select
checkbox input "false"
type input "[DATE]"
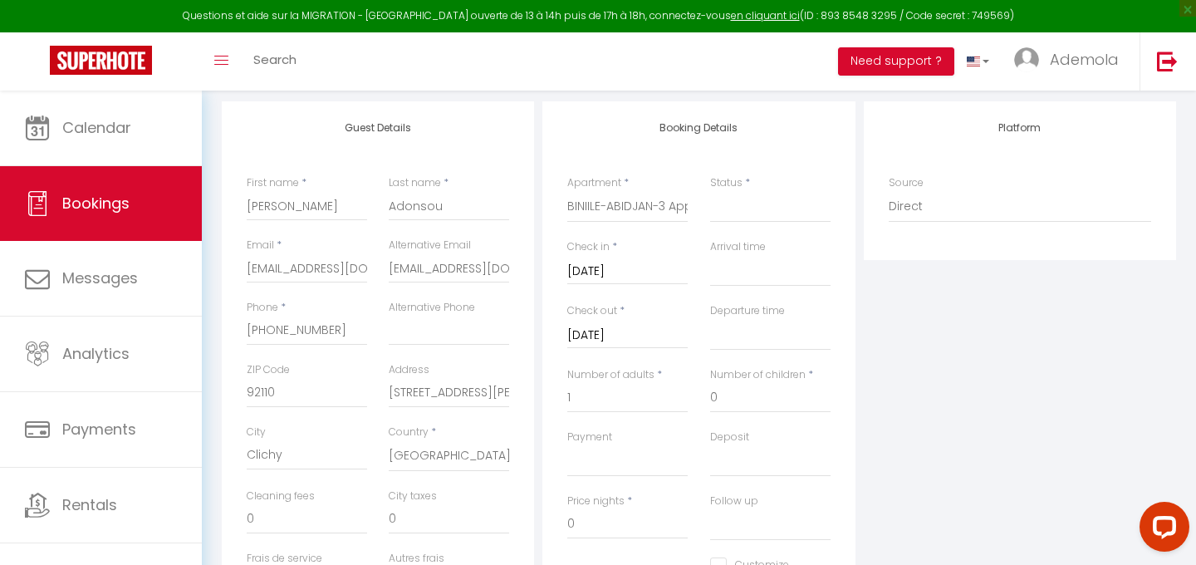
select select
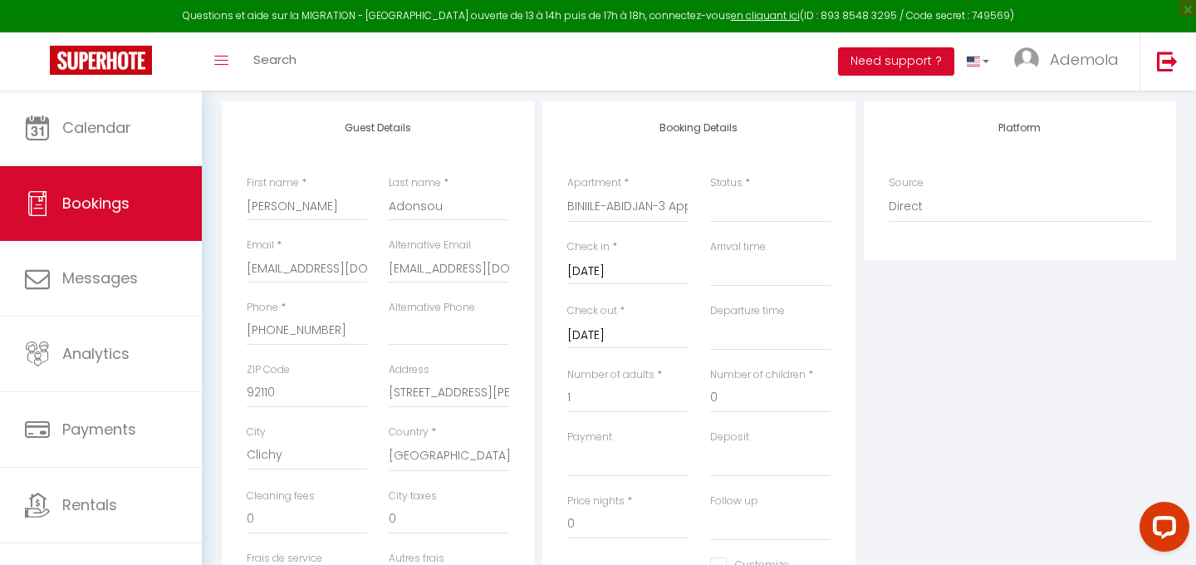
select select
checkbox input "false"
click at [633, 336] on input "[DATE]" at bounding box center [627, 336] width 120 height 22
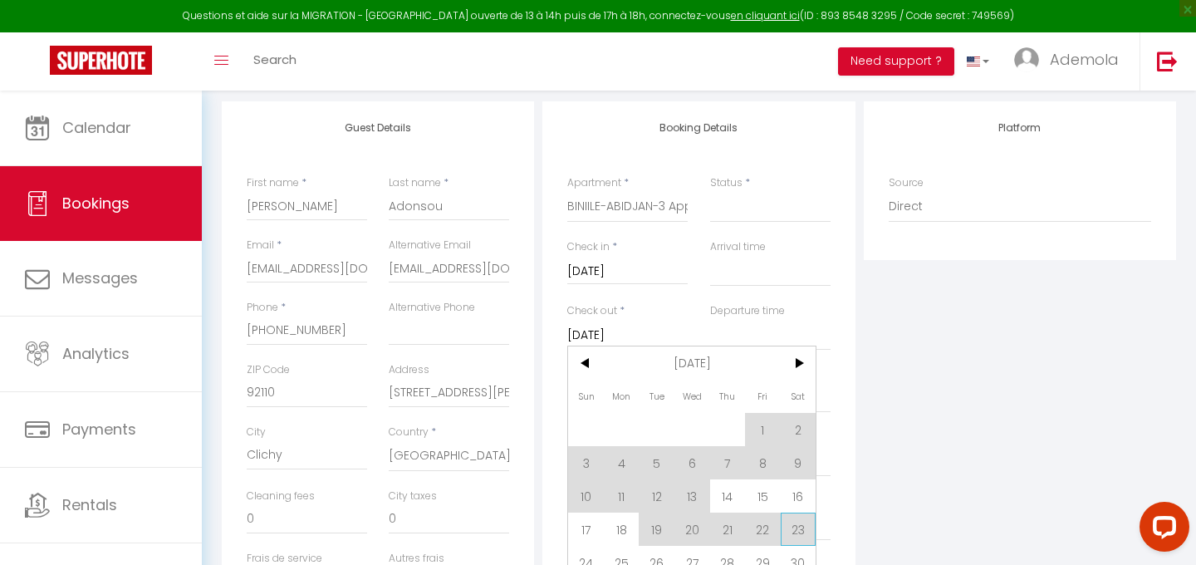
click at [800, 531] on span "23" at bounding box center [799, 529] width 36 height 33
select select
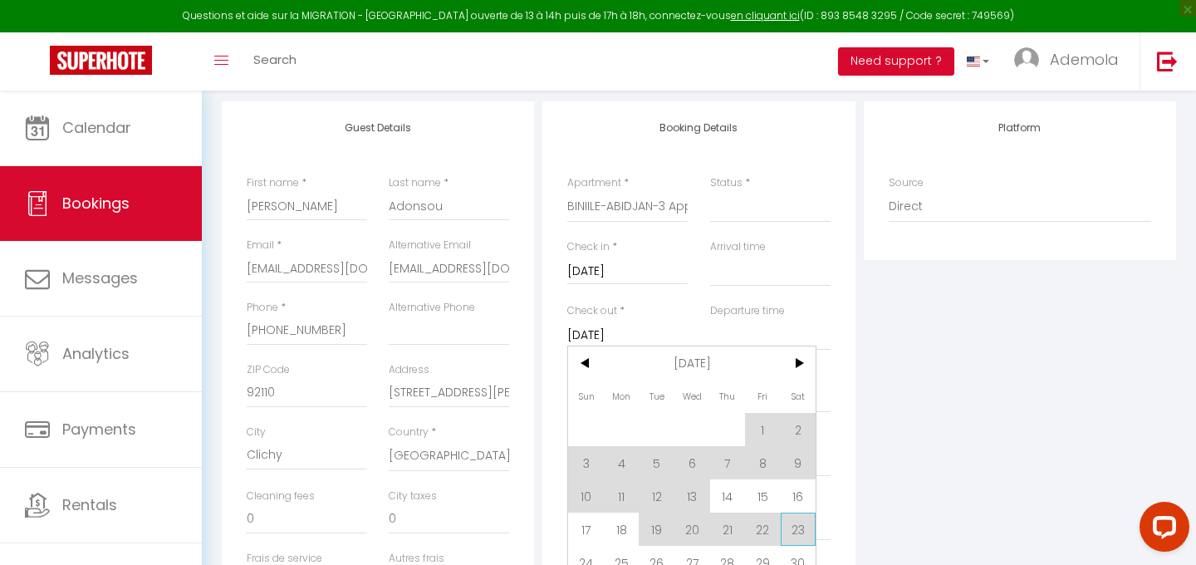
select select
checkbox input "false"
type input "[DATE]"
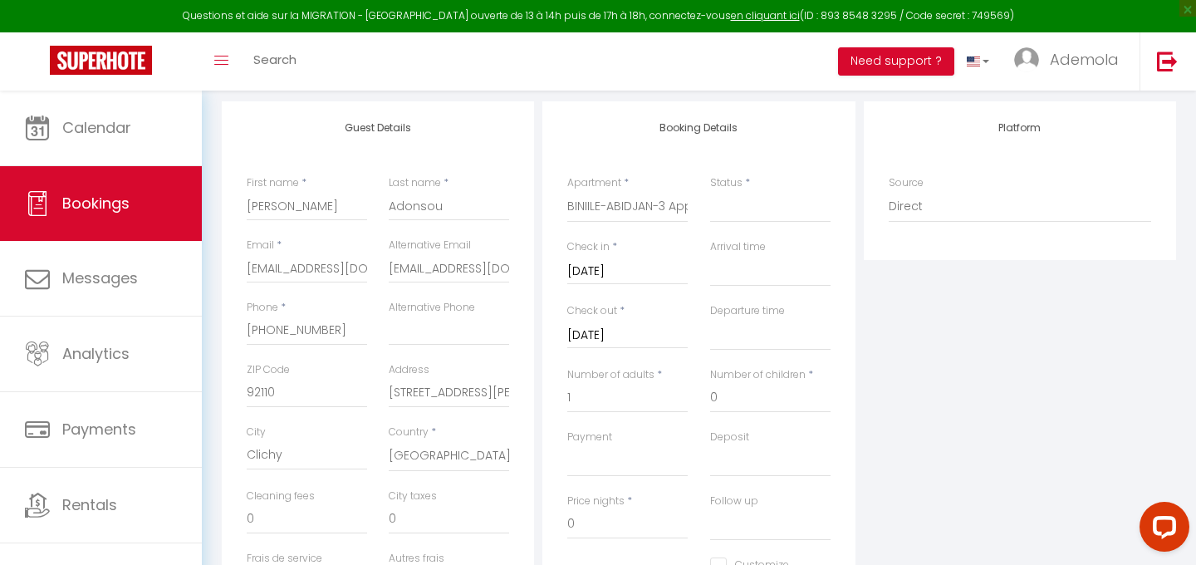
select select
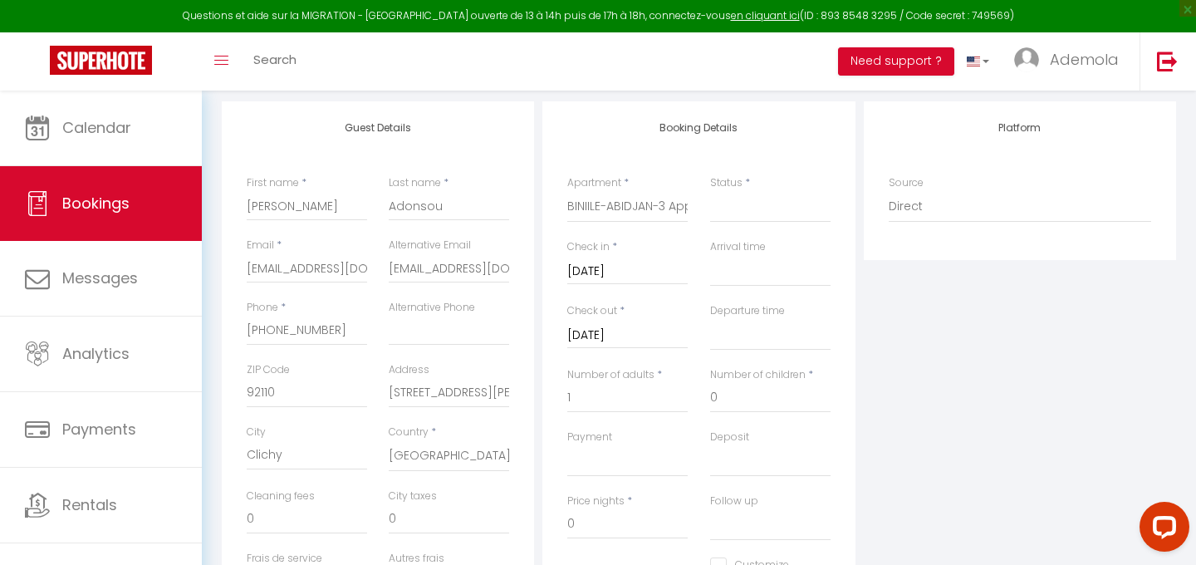
select select
checkbox input "false"
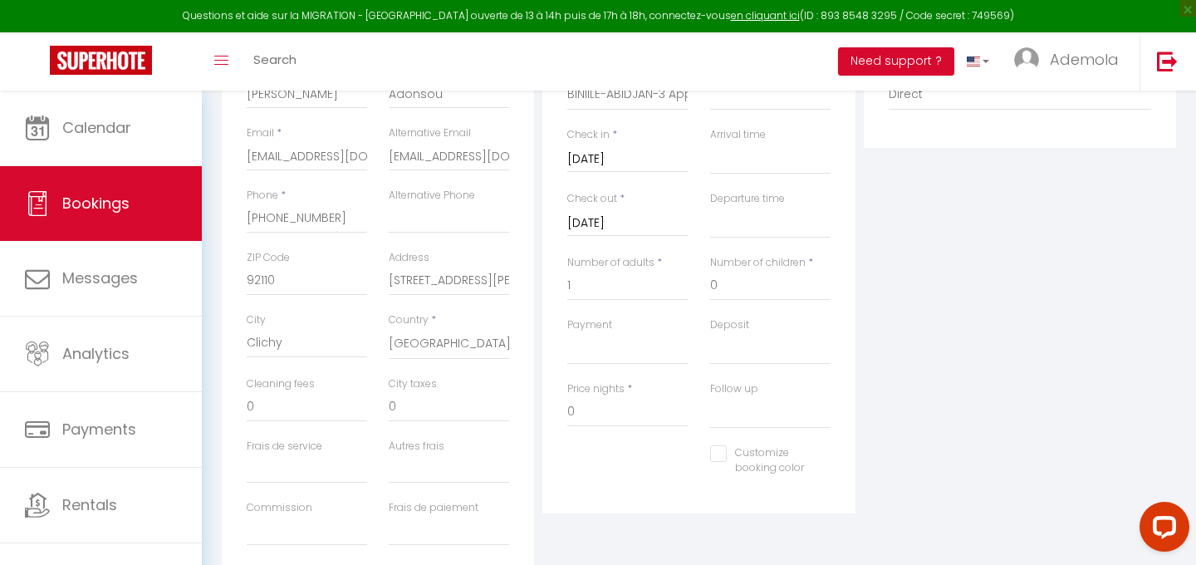
scroll to position [323, 0]
click at [609, 407] on input "0" at bounding box center [627, 407] width 120 height 30
click at [586, 416] on input "0" at bounding box center [627, 407] width 120 height 30
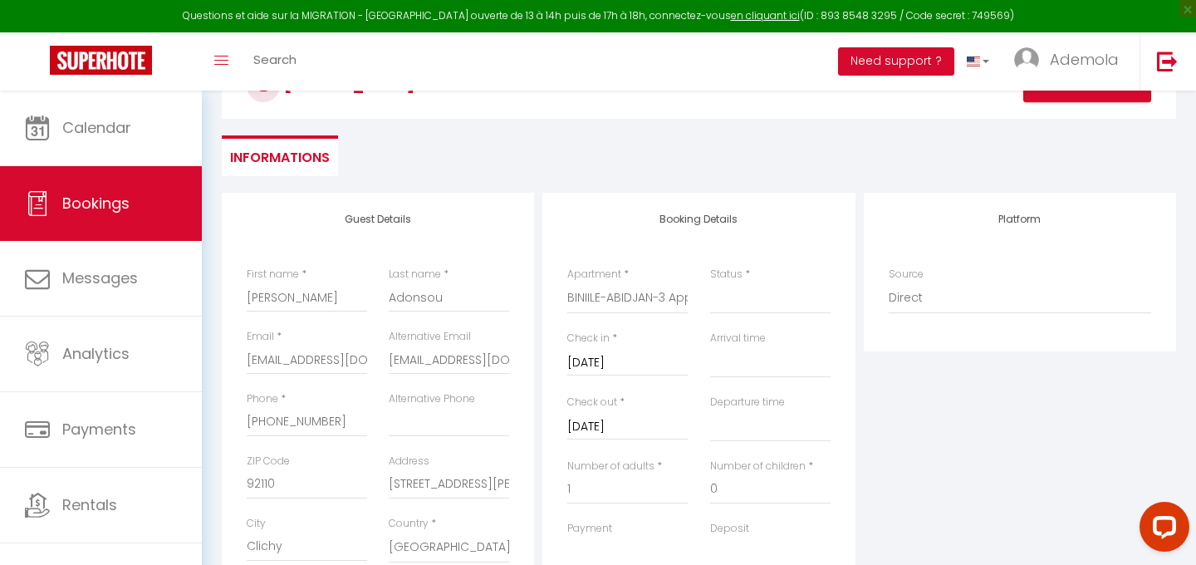
scroll to position [114, 0]
type input "167000"
click at [907, 288] on select "Direct [DOMAIN_NAME] [DOMAIN_NAME] Chalet montagne Expedia Gite de [GEOGRAPHIC_…" at bounding box center [1020, 299] width 263 height 32
select select "1"
select select
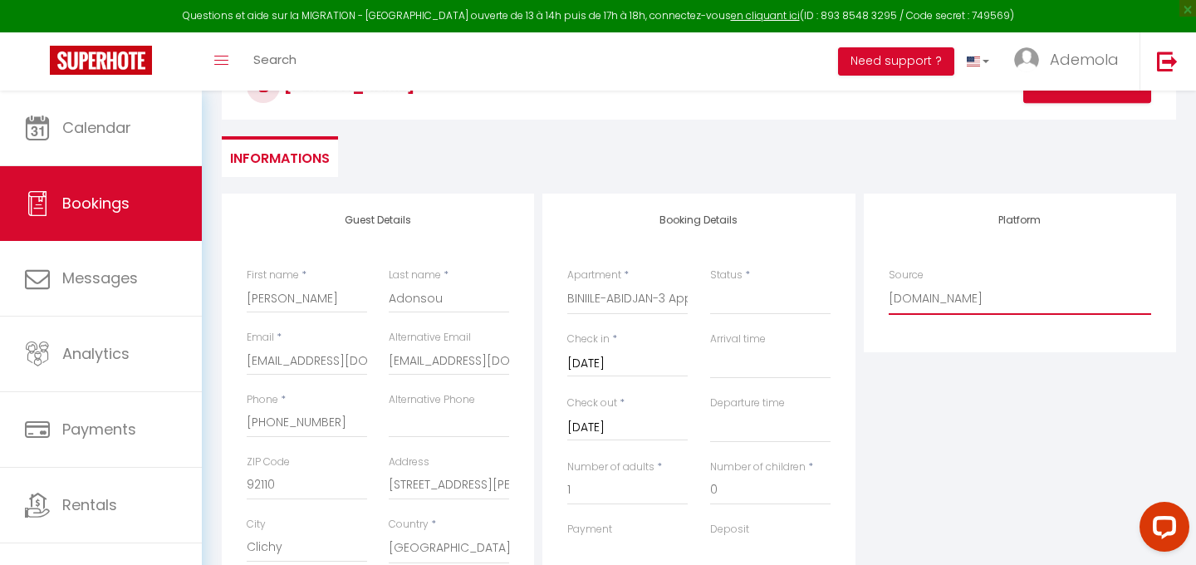
select select
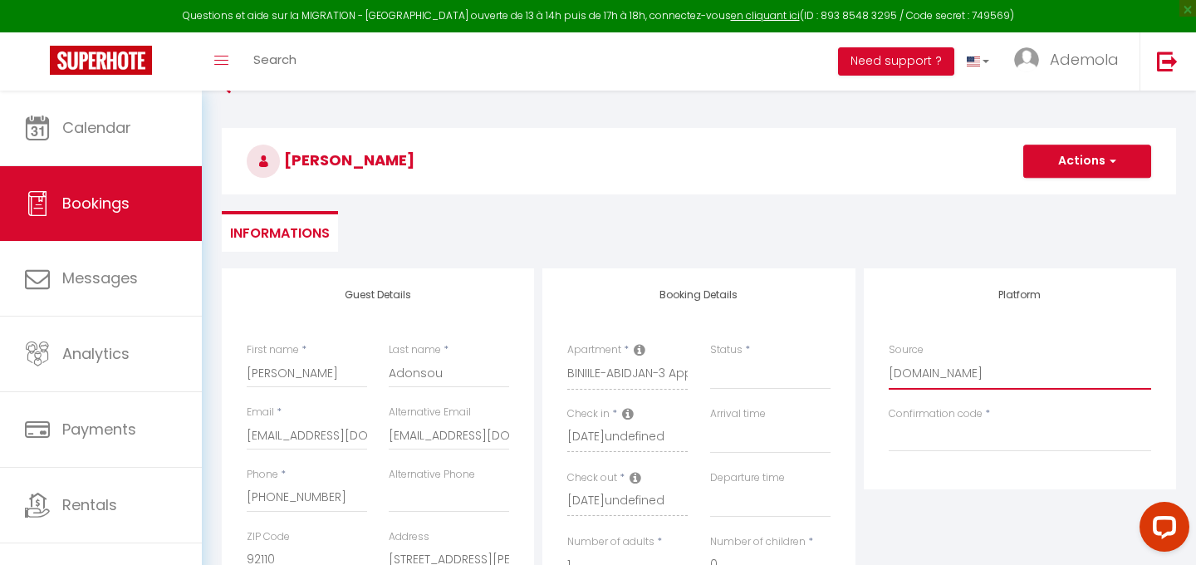
scroll to position [0, 0]
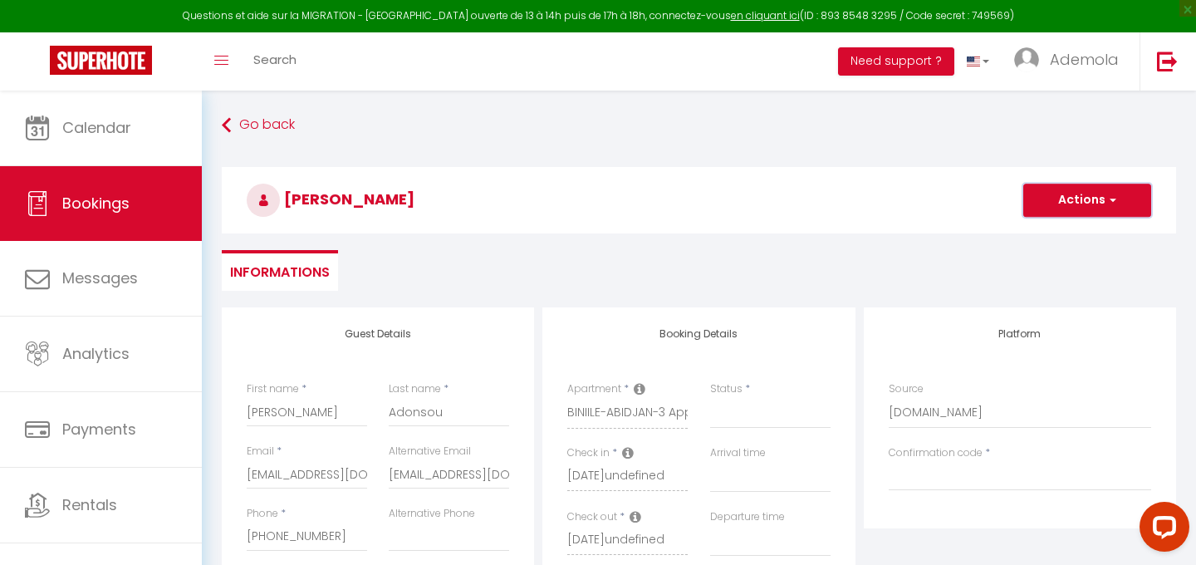
click at [1074, 209] on button "Actions" at bounding box center [1087, 200] width 128 height 33
click at [1041, 238] on link "Save" at bounding box center [1070, 237] width 131 height 22
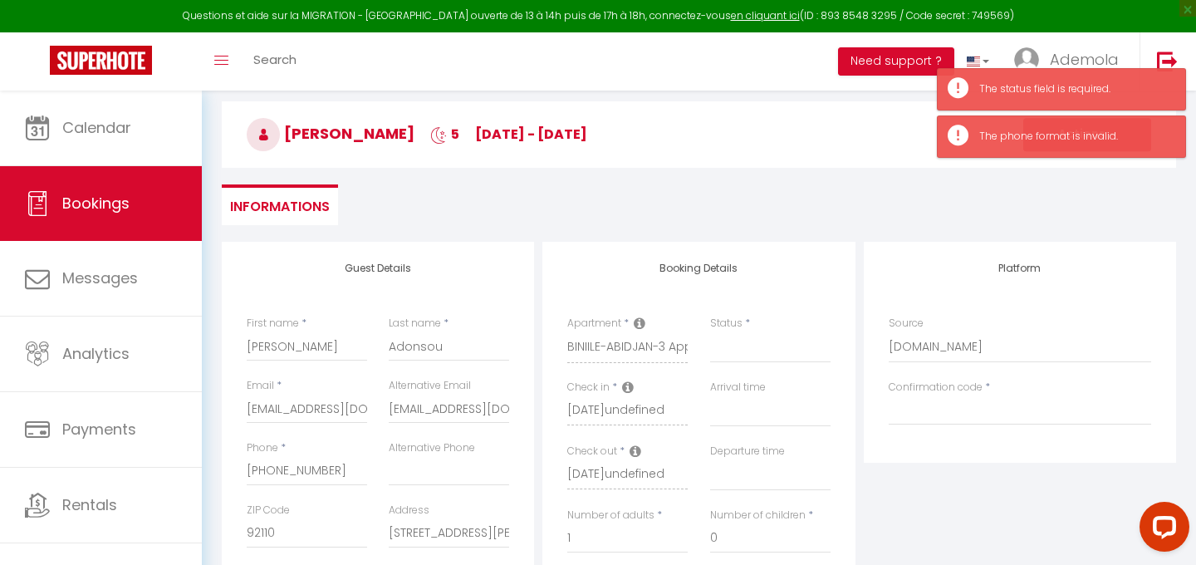
scroll to position [70, 0]
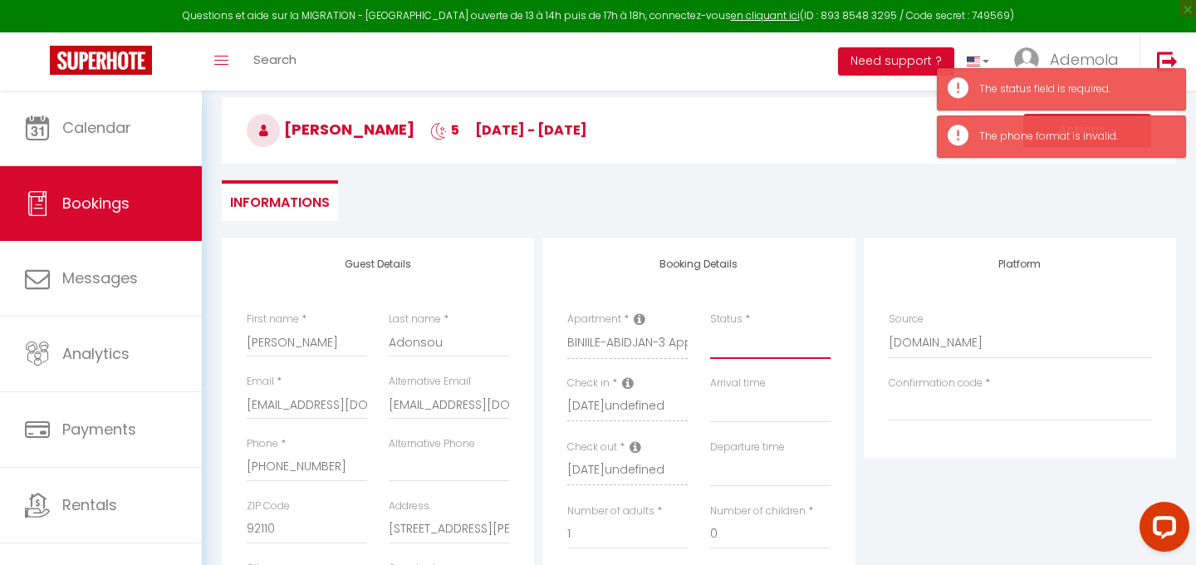
click at [743, 343] on select "Confirmed Not Confirmed Cancelled Cancelled by traveler No Show Request" at bounding box center [770, 343] width 120 height 32
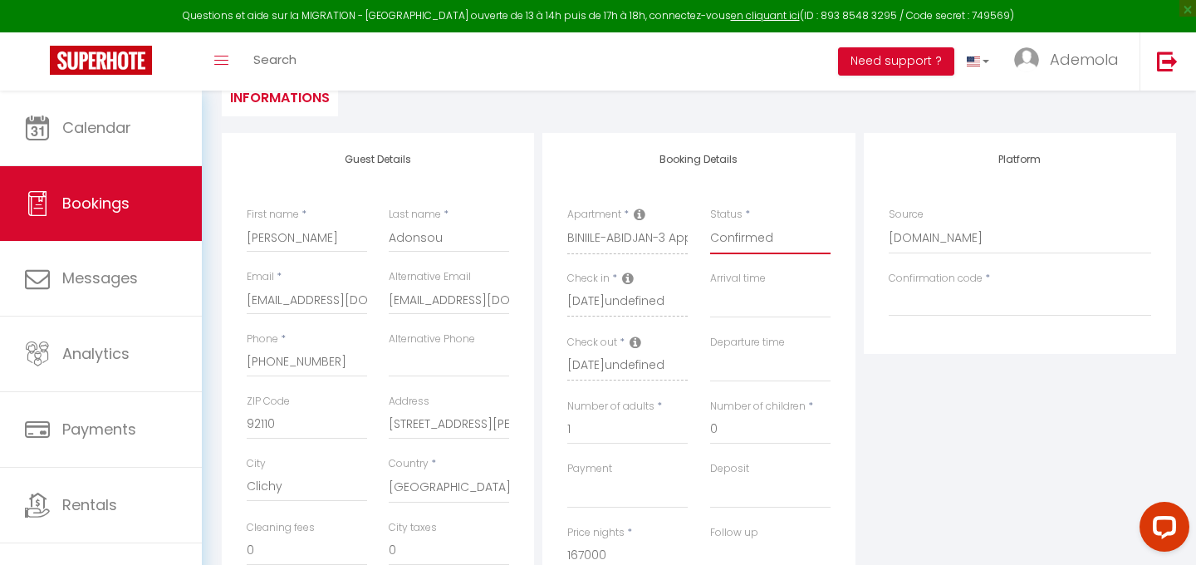
scroll to position [43, 0]
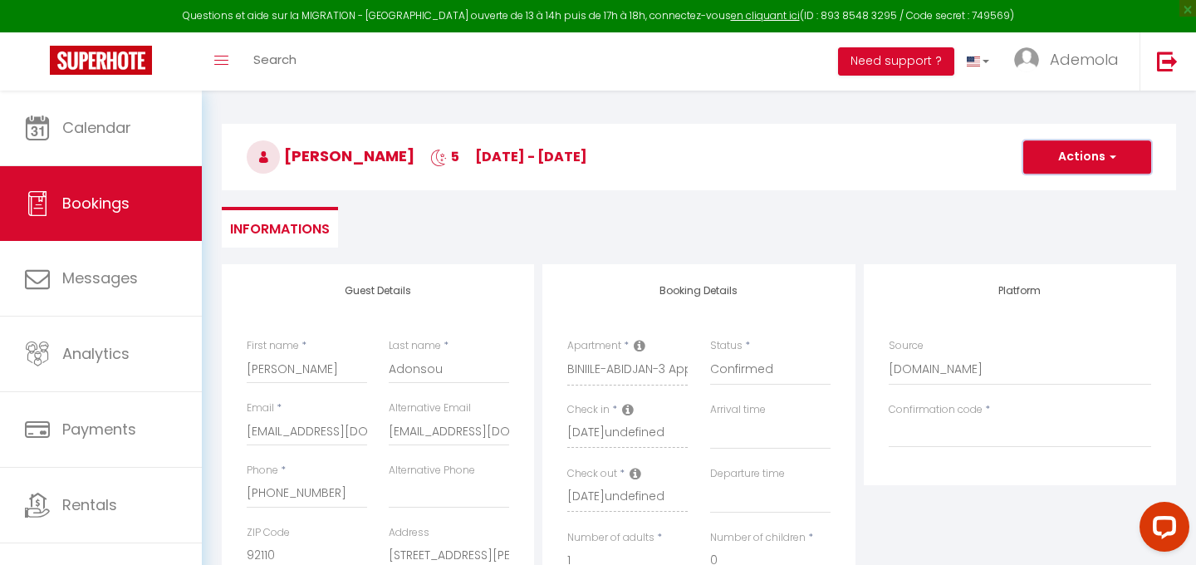
click at [1098, 142] on button "Actions" at bounding box center [1087, 156] width 128 height 33
click at [1048, 191] on link "Save" at bounding box center [1070, 194] width 131 height 22
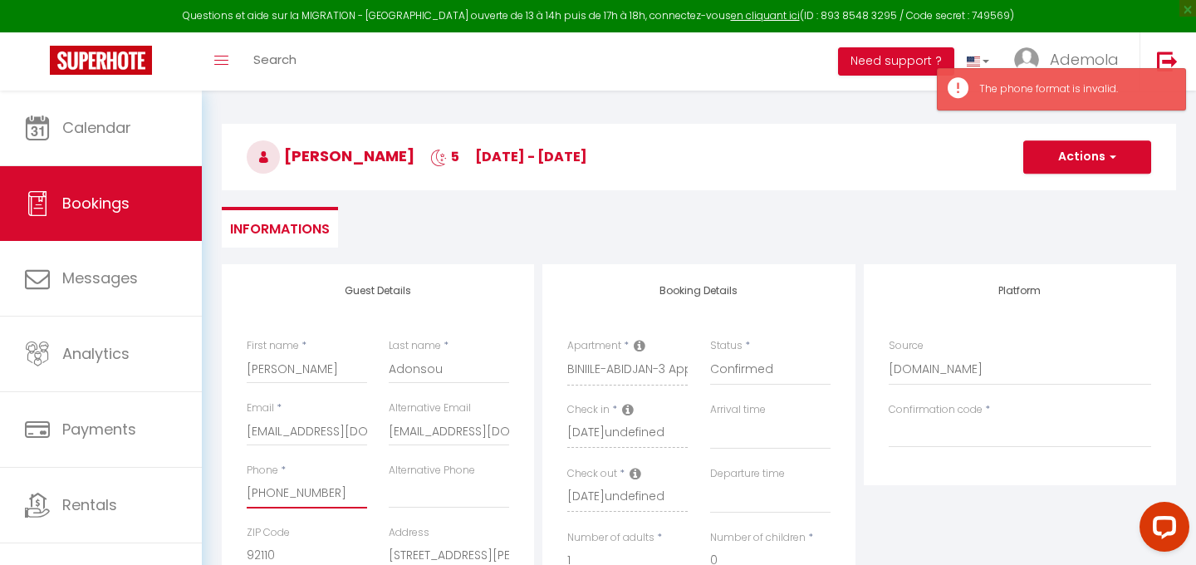
click at [297, 490] on input "[PHONE_NUMBER]‬" at bounding box center [307, 493] width 120 height 30
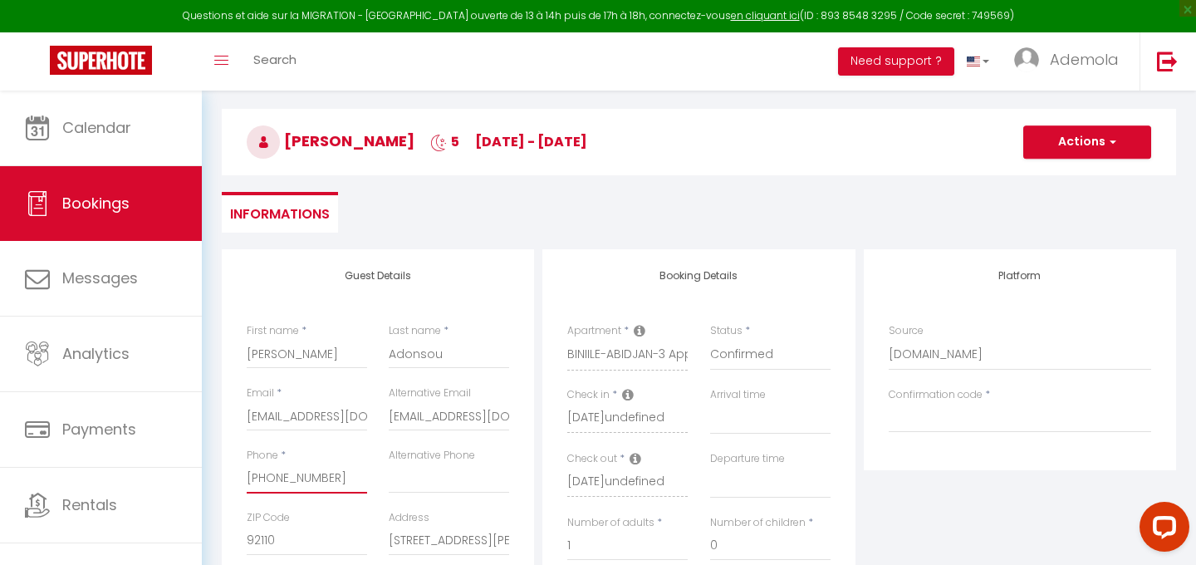
scroll to position [63, 0]
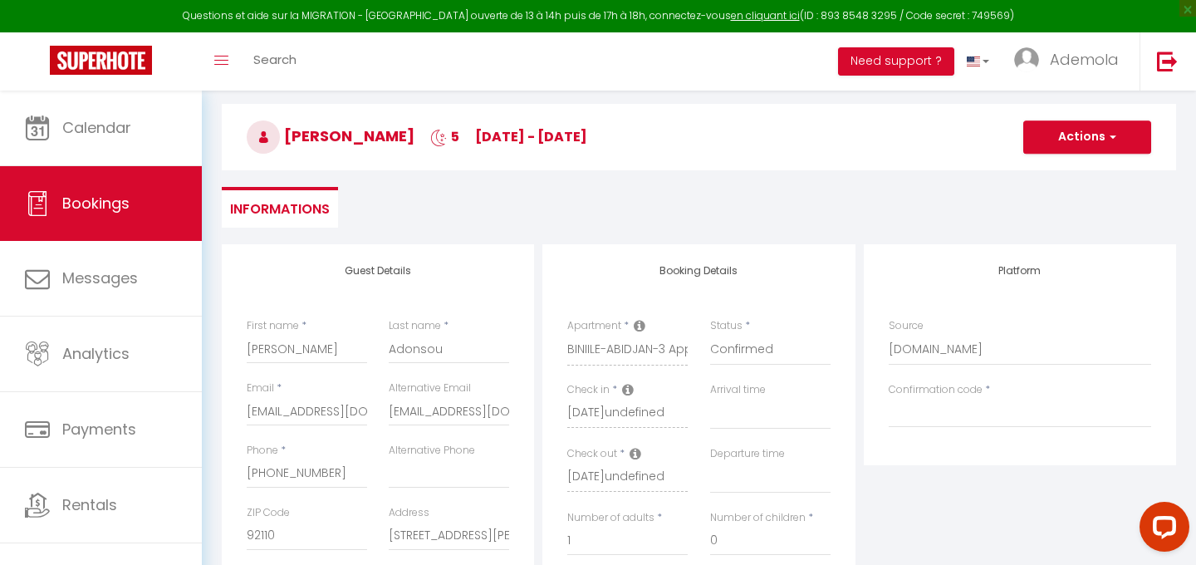
click at [1087, 107] on h3 "[PERSON_NAME] 5 [DATE] - [DATE]" at bounding box center [699, 137] width 954 height 66
click at [1087, 133] on button "Actions" at bounding box center [1087, 136] width 128 height 33
click at [1030, 176] on link "Save" at bounding box center [1070, 174] width 131 height 22
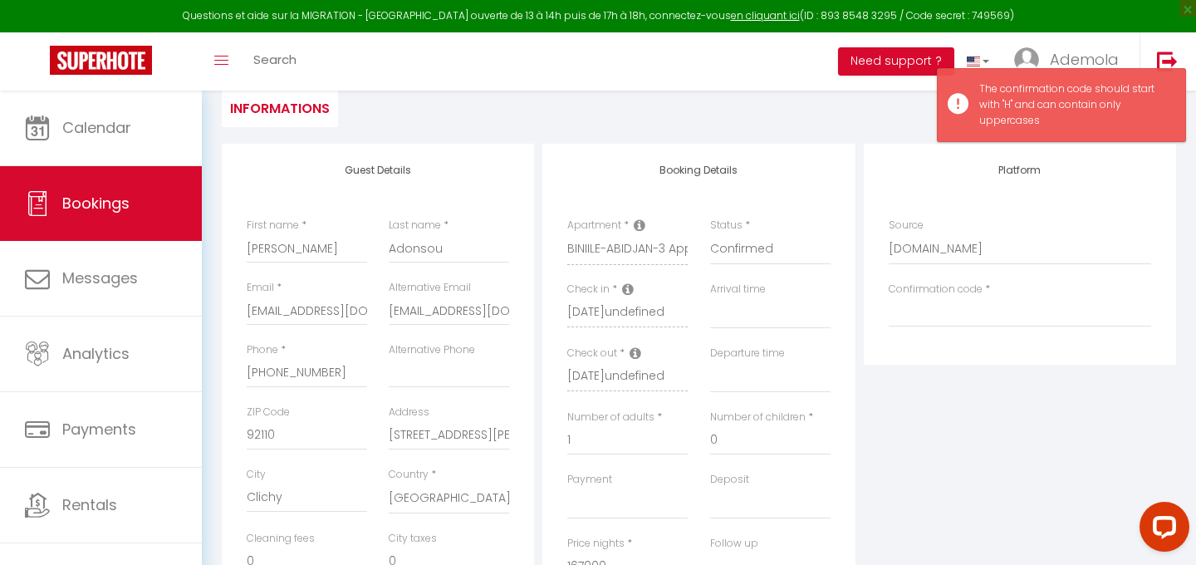
scroll to position [165, 0]
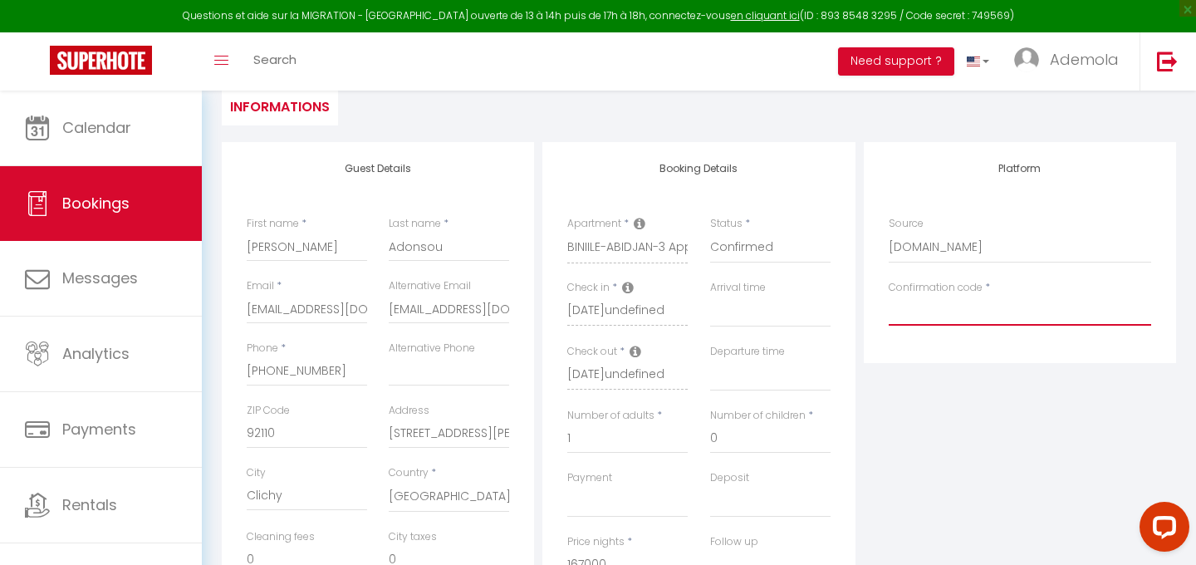
click at [919, 316] on input "Confirmation code" at bounding box center [1020, 311] width 263 height 30
paste input "HMQAKTXED4"
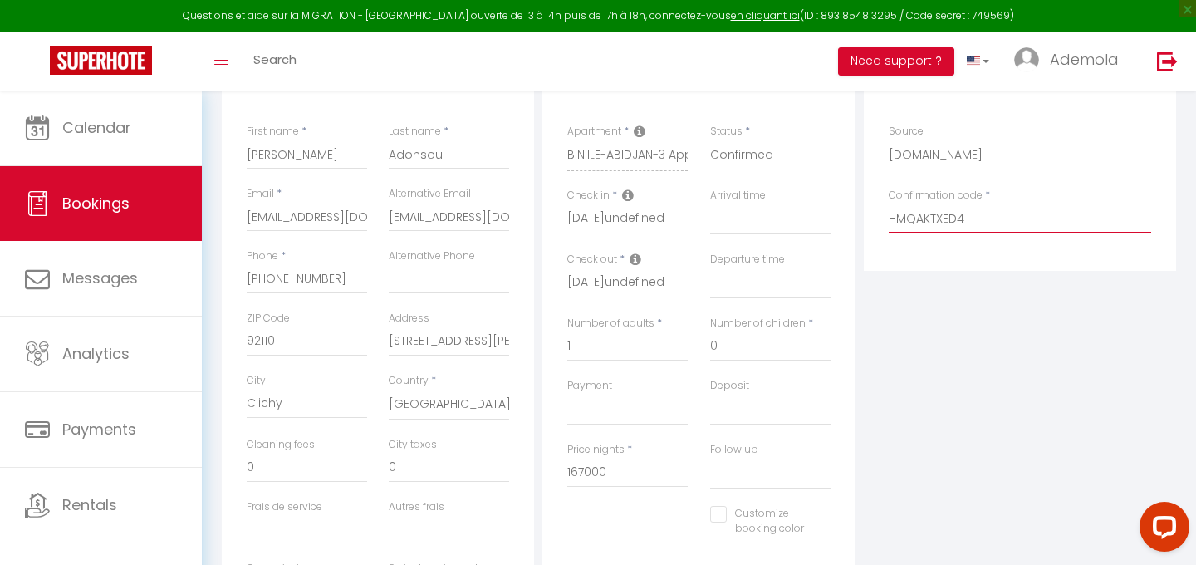
scroll to position [453, 0]
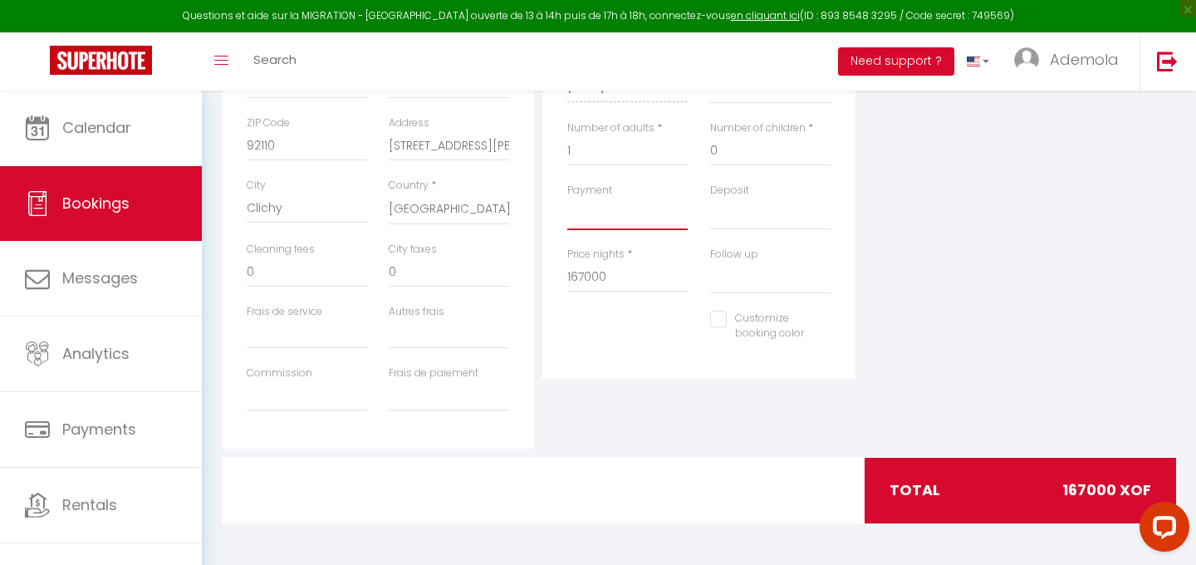
click at [629, 210] on select "OK KO" at bounding box center [627, 215] width 120 height 32
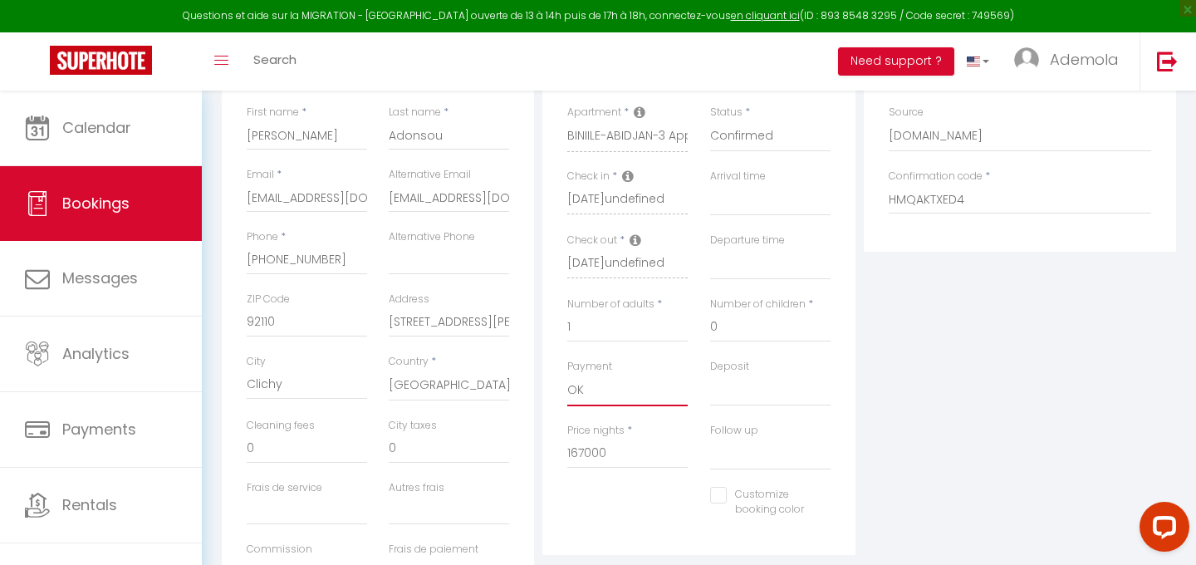
scroll to position [0, 0]
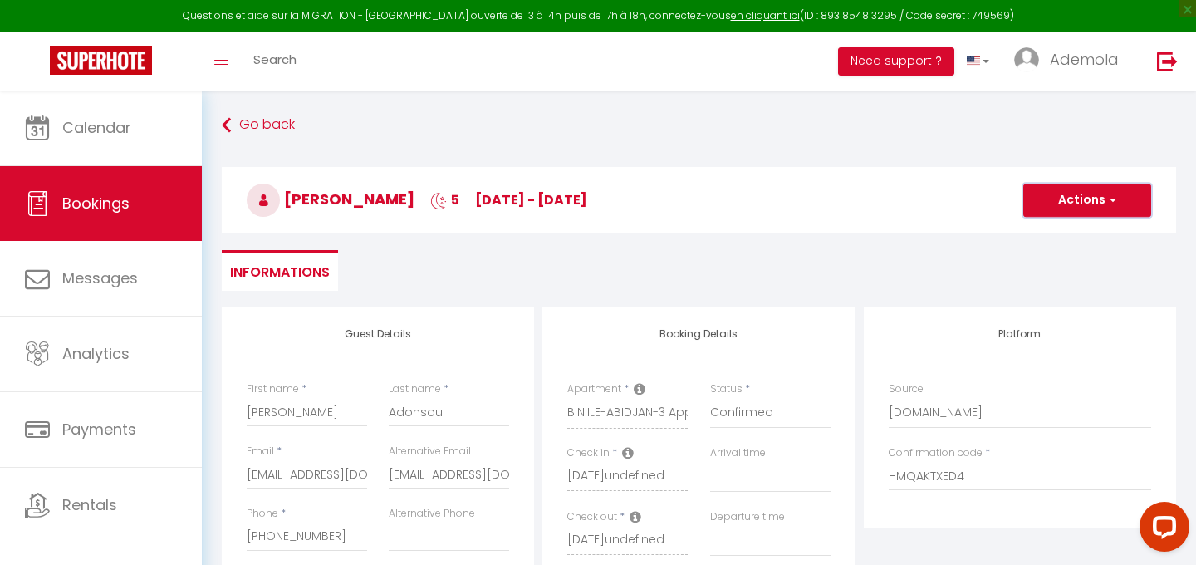
click at [1093, 194] on button "Actions" at bounding box center [1087, 200] width 128 height 33
click at [1035, 240] on link "Save" at bounding box center [1070, 237] width 131 height 22
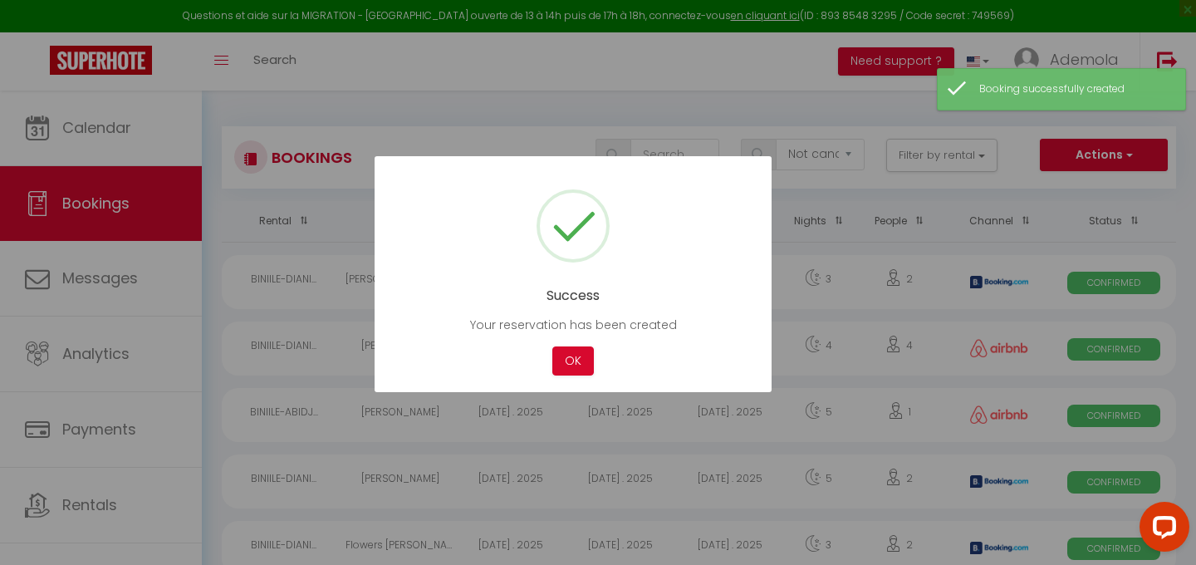
click at [101, 125] on div at bounding box center [598, 282] width 1196 height 565
click at [110, 140] on div at bounding box center [598, 282] width 1196 height 565
click at [565, 361] on button "OK" at bounding box center [573, 360] width 42 height 29
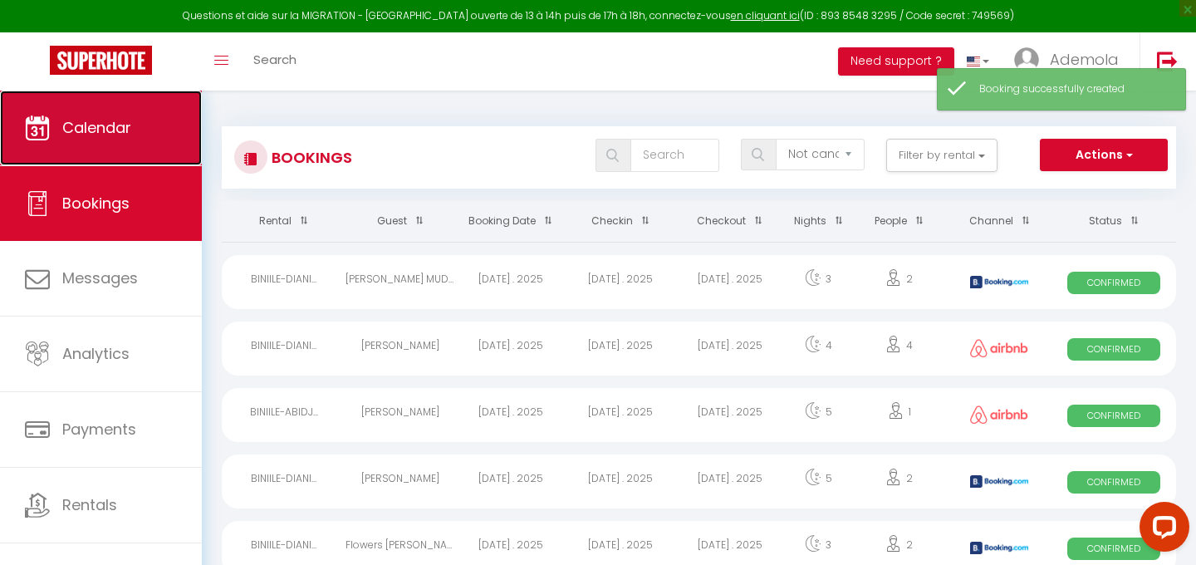
click at [140, 125] on link "Calendar" at bounding box center [101, 128] width 202 height 75
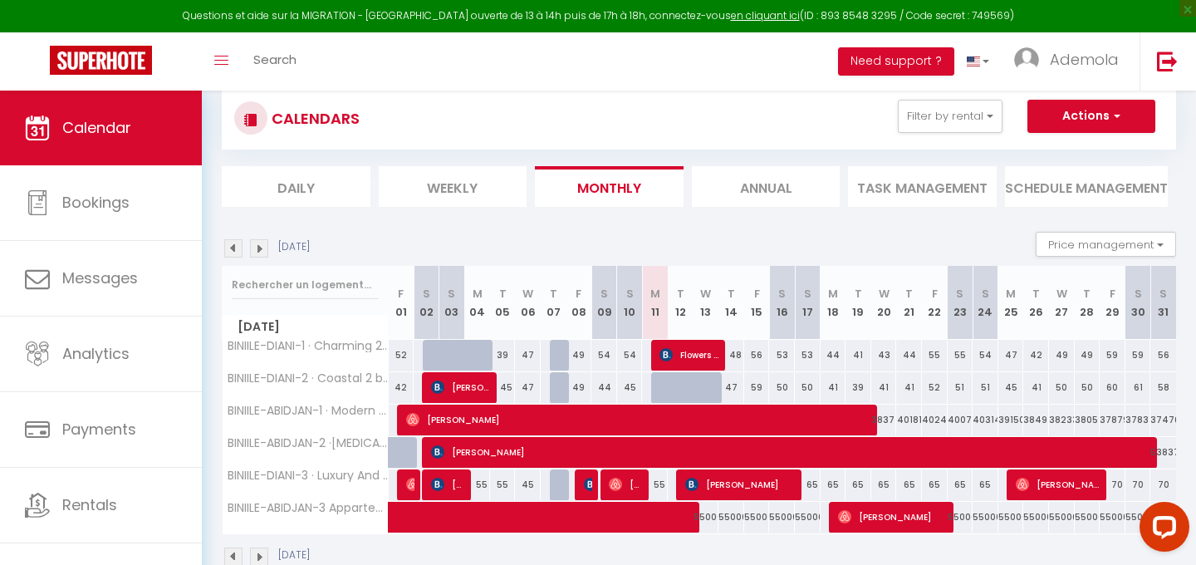
scroll to position [91, 0]
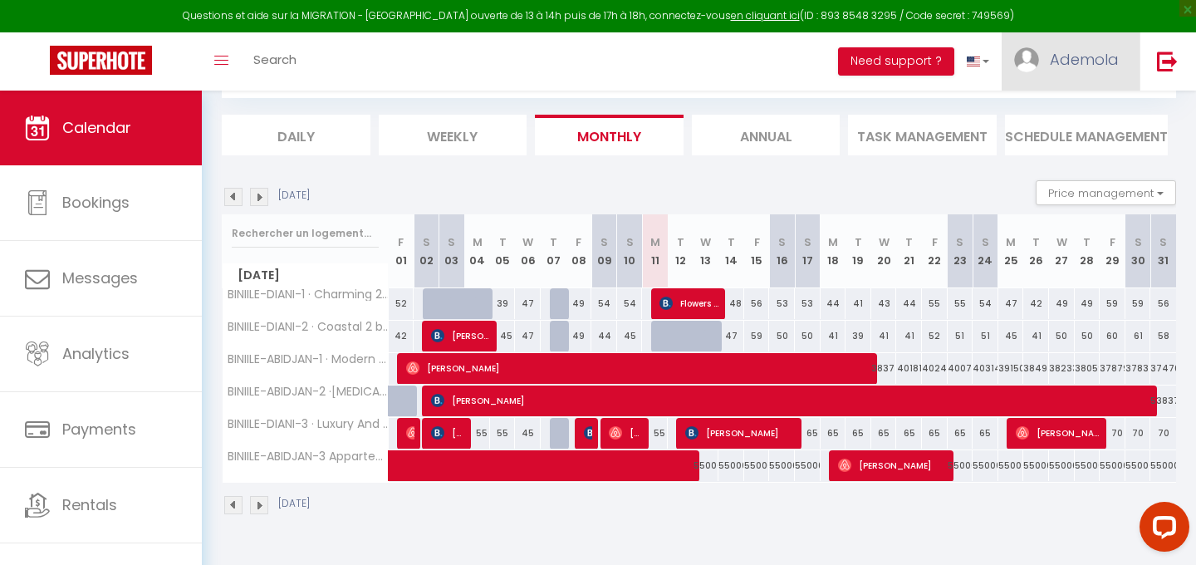
click at [1076, 82] on link "Ademola" at bounding box center [1071, 61] width 138 height 58
click at [1044, 114] on link "Settings" at bounding box center [1073, 115] width 123 height 28
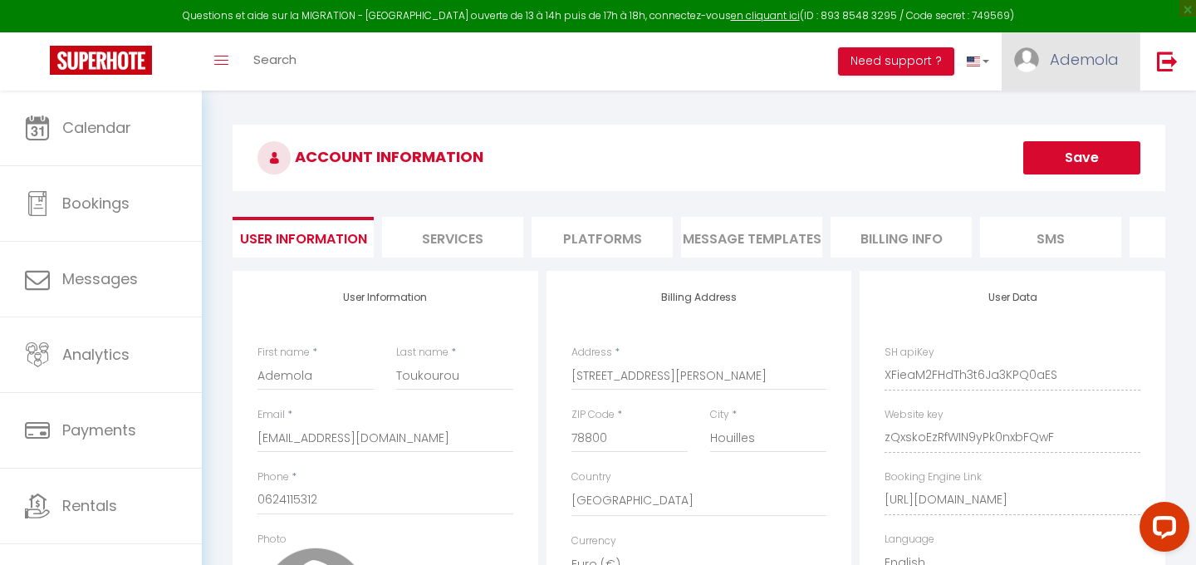
click at [1062, 42] on link "Ademola" at bounding box center [1071, 61] width 138 height 58
click at [1064, 145] on link "Team" at bounding box center [1073, 145] width 123 height 28
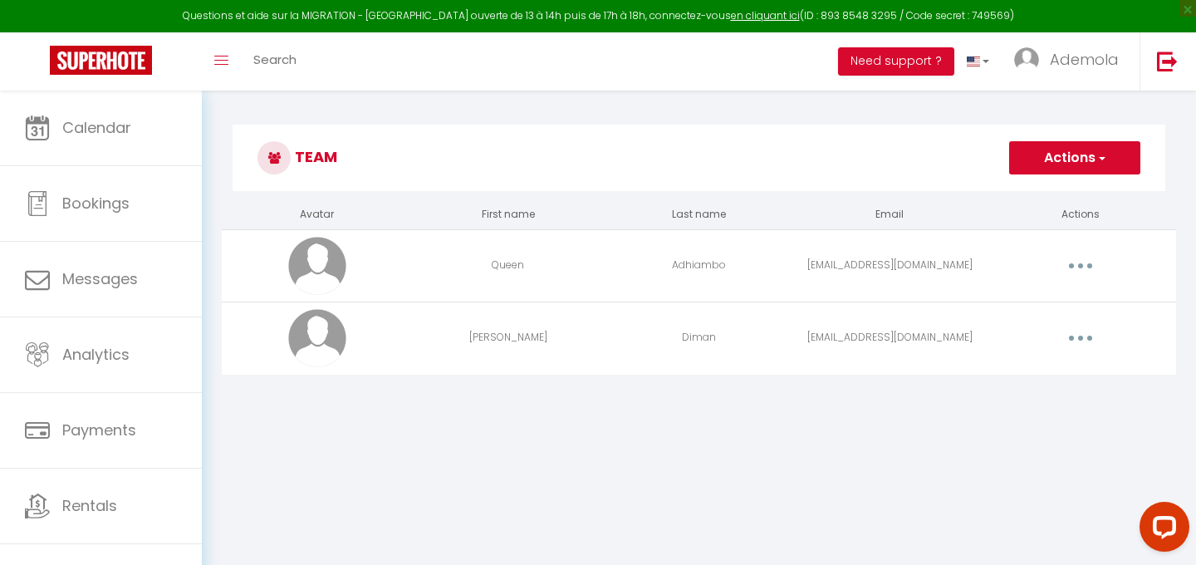
click at [1087, 336] on button "button" at bounding box center [1080, 338] width 47 height 27
click at [1000, 370] on link "Edit" at bounding box center [1037, 376] width 123 height 28
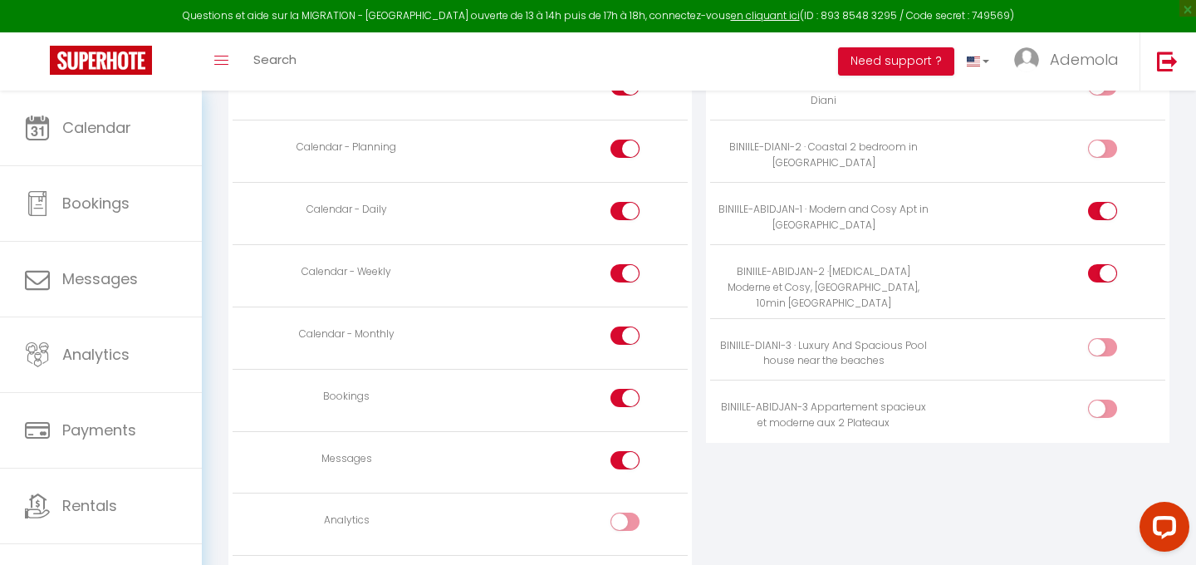
scroll to position [1005, 0]
click at [1098, 395] on div at bounding box center [1102, 404] width 29 height 18
click at [1102, 395] on input "checkbox" at bounding box center [1116, 407] width 29 height 25
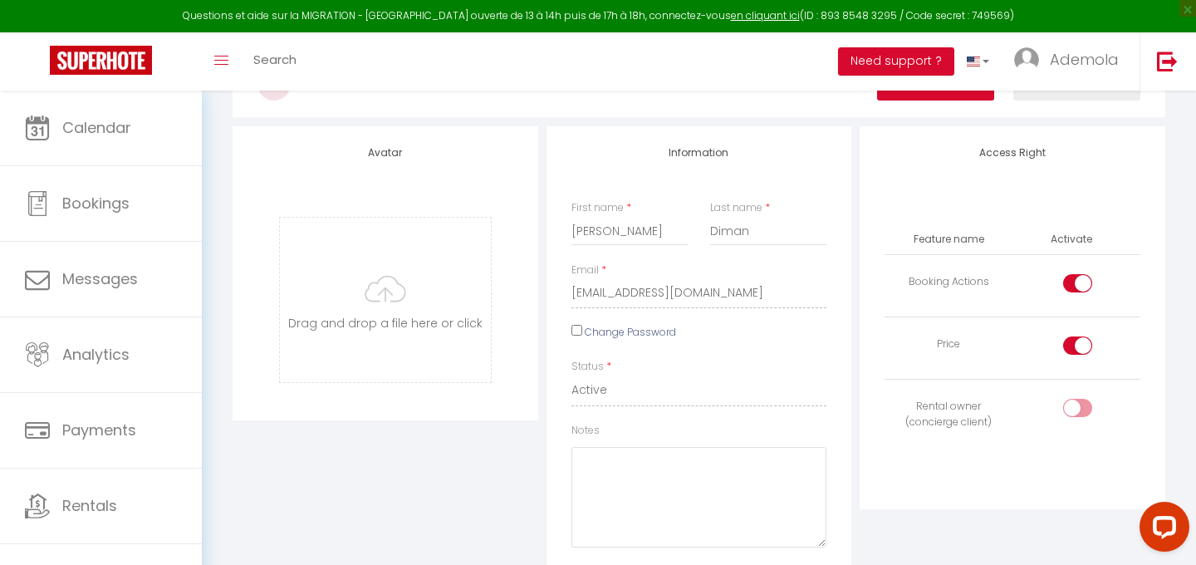
scroll to position [0, 0]
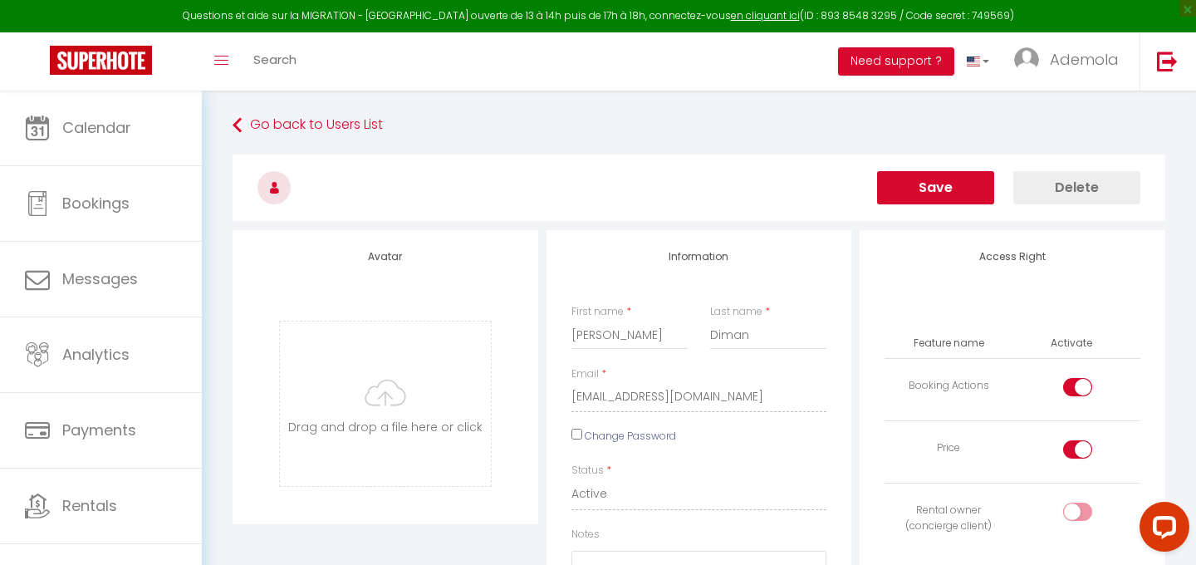
click at [930, 188] on button "Save" at bounding box center [935, 187] width 117 height 33
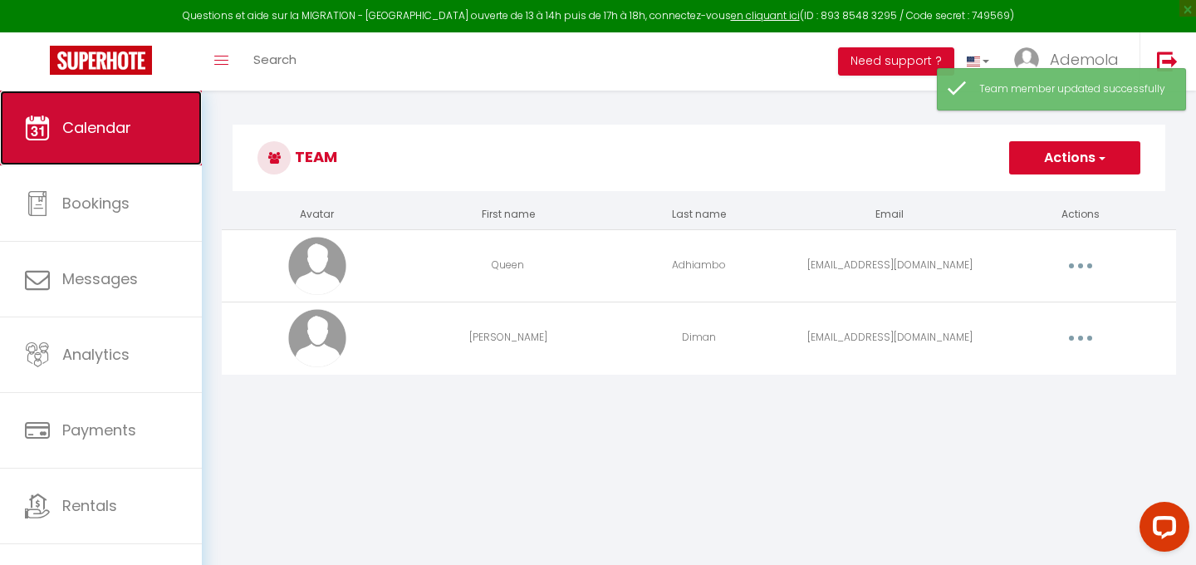
click at [115, 141] on link "Calendar" at bounding box center [101, 128] width 202 height 75
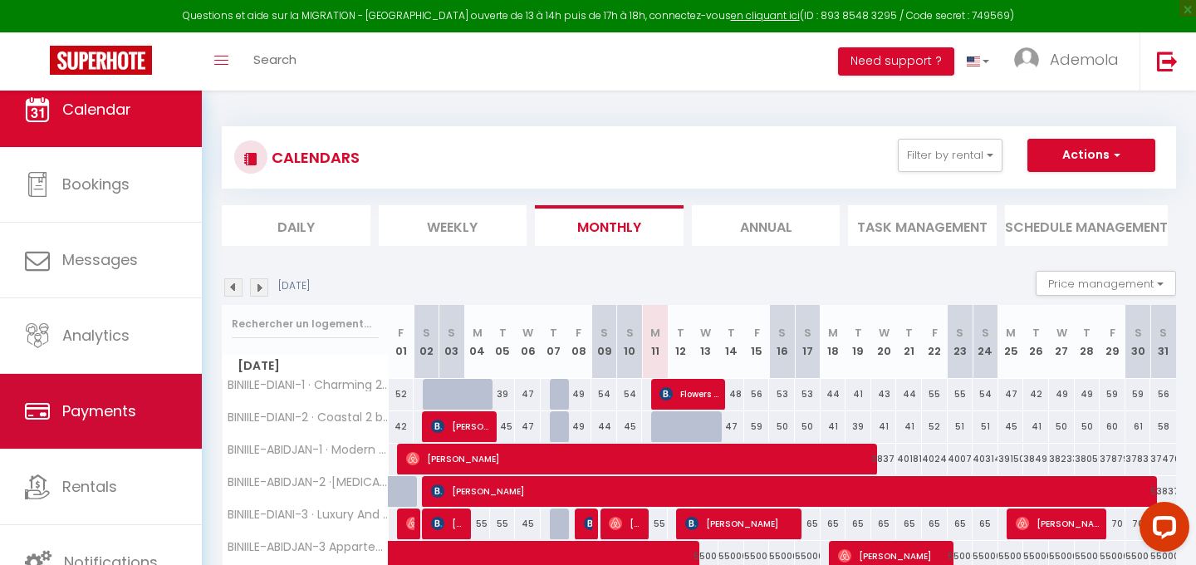
scroll to position [91, 0]
